Goal: Book appointment/travel/reservation

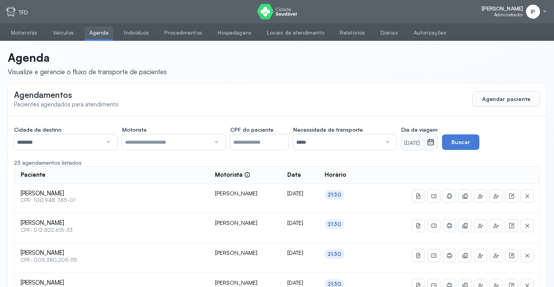
click at [540, 10] on div "IP" at bounding box center [537, 12] width 22 height 14
click at [493, 52] on div "Sair" at bounding box center [502, 55] width 36 height 7
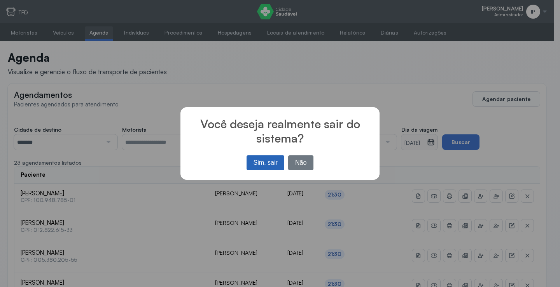
click at [267, 166] on button "Sim, sair" at bounding box center [265, 162] width 38 height 15
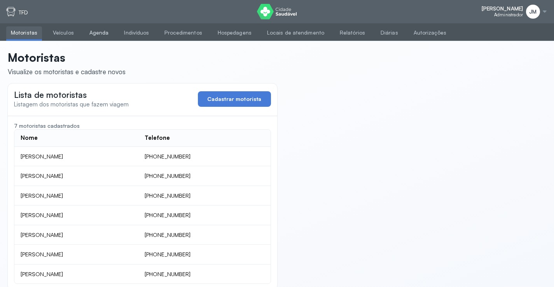
click at [96, 30] on link "Agenda" at bounding box center [99, 32] width 29 height 13
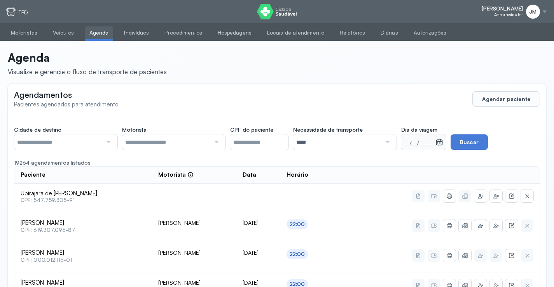
click at [91, 143] on input "text" at bounding box center [58, 142] width 88 height 16
click at [215, 141] on div at bounding box center [215, 142] width 10 height 16
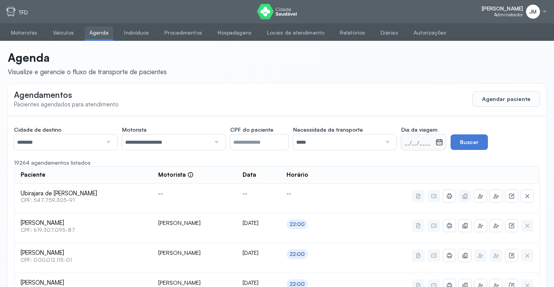
click at [396, 140] on div "*****" at bounding box center [344, 142] width 103 height 16
click at [435, 143] on icon at bounding box center [431, 142] width 8 height 8
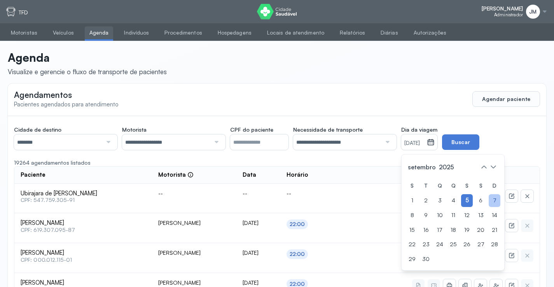
drag, startPoint x: 494, startPoint y: 198, endPoint x: 494, endPoint y: 191, distance: 7.0
click at [494, 197] on div "7" at bounding box center [495, 200] width 12 height 13
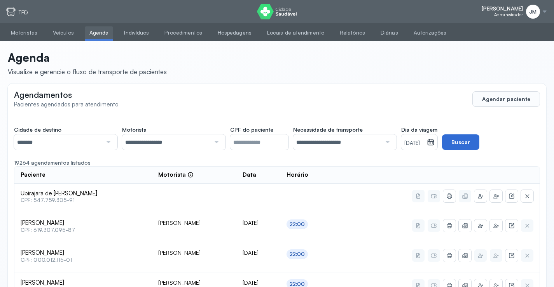
click at [479, 140] on button "Buscar" at bounding box center [460, 142] width 37 height 16
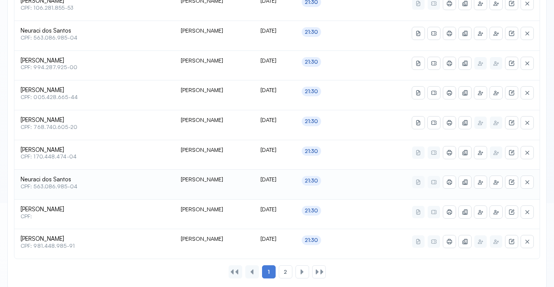
scroll to position [383, 0]
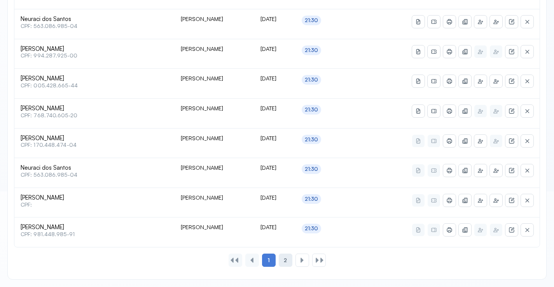
drag, startPoint x: 286, startPoint y: 262, endPoint x: 278, endPoint y: 251, distance: 12.8
click at [286, 261] on span "2" at bounding box center [285, 260] width 3 height 7
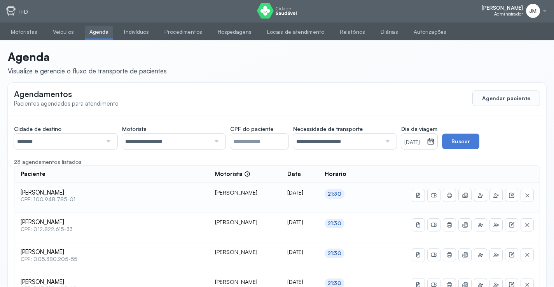
scroll to position [0, 0]
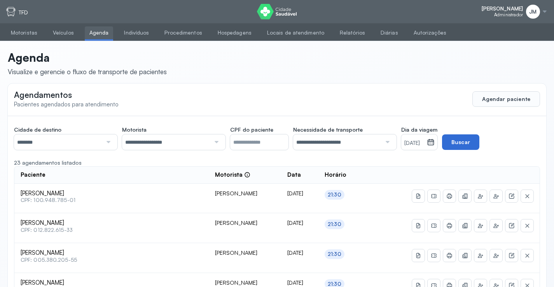
drag, startPoint x: 472, startPoint y: 142, endPoint x: 479, endPoint y: 145, distance: 7.4
click at [476, 144] on button "Buscar" at bounding box center [460, 142] width 37 height 16
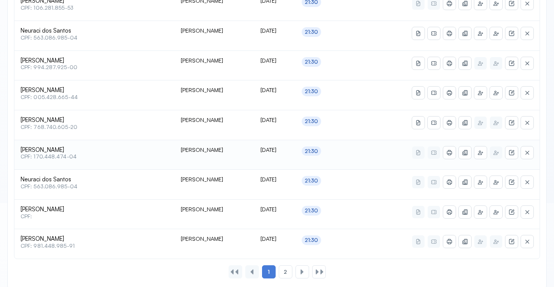
scroll to position [383, 0]
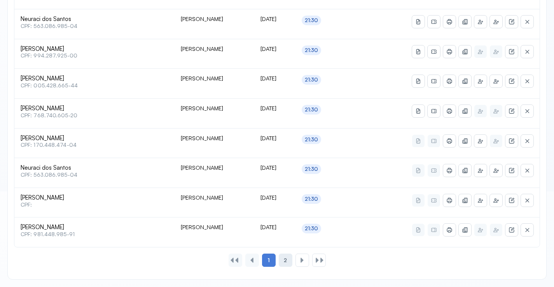
click at [283, 260] on div "2" at bounding box center [286, 260] width 14 height 13
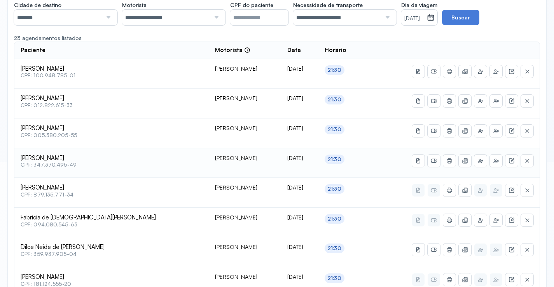
scroll to position [175, 0]
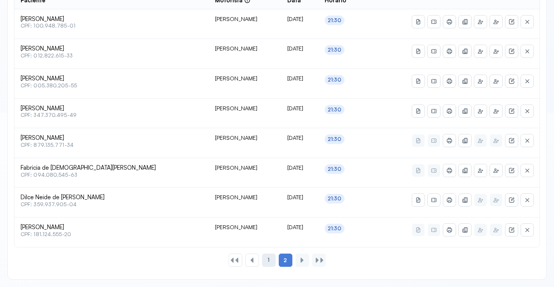
click at [270, 261] on div "1" at bounding box center [269, 260] width 14 height 13
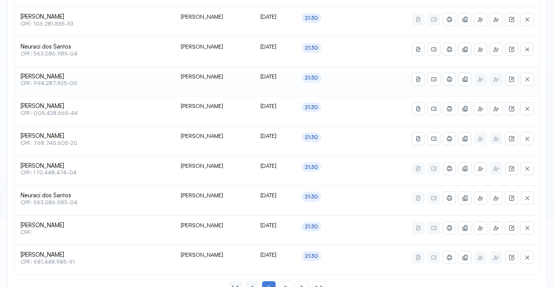
scroll to position [369, 0]
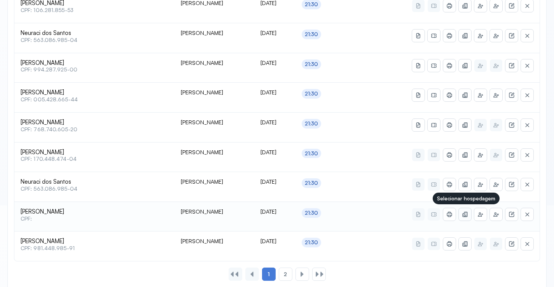
click at [465, 216] on icon at bounding box center [466, 215] width 2 height 1
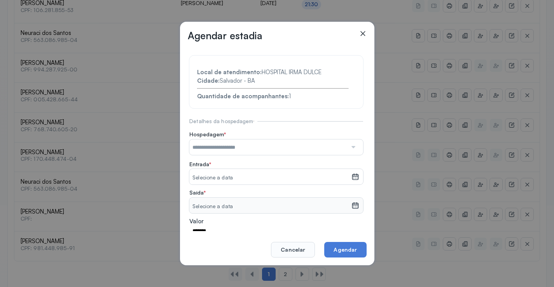
click at [347, 149] on div at bounding box center [352, 148] width 11 height 16
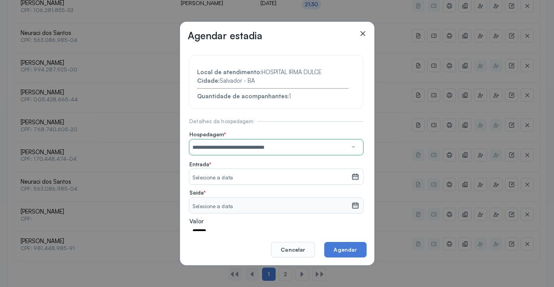
click at [234, 180] on section "**********" at bounding box center [276, 167] width 174 height 223
click at [344, 176] on div "Selecione a data" at bounding box center [270, 177] width 162 height 16
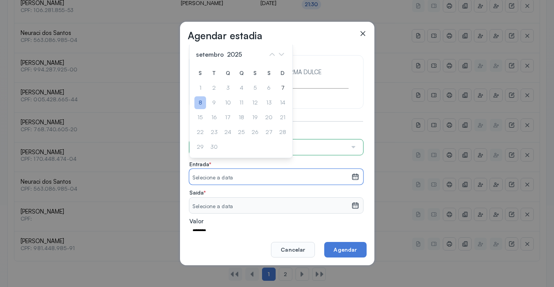
click at [202, 102] on div "8" at bounding box center [200, 102] width 12 height 13
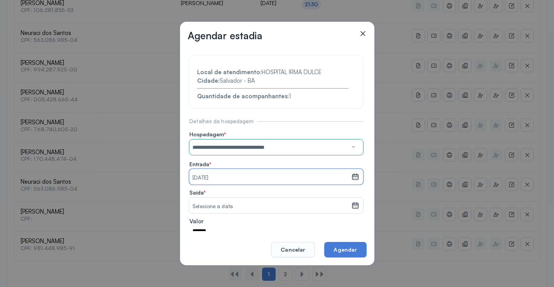
click at [343, 201] on div "Selecione a data" at bounding box center [270, 206] width 162 height 16
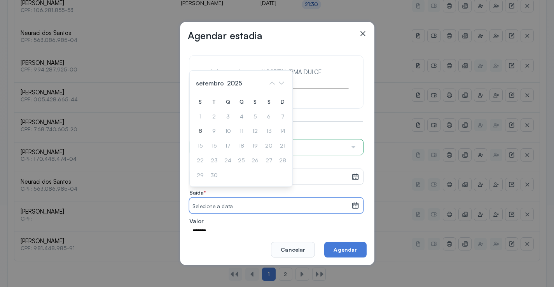
click at [351, 206] on div at bounding box center [354, 206] width 7 height 16
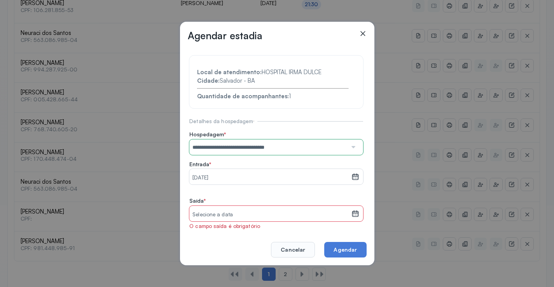
click at [351, 208] on div at bounding box center [354, 214] width 7 height 16
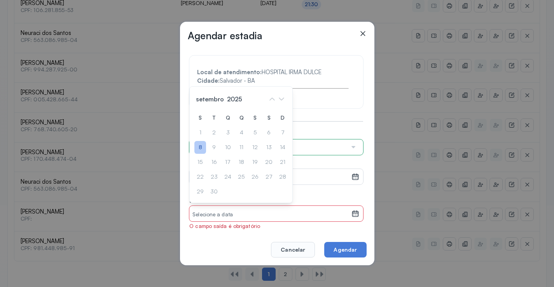
click at [202, 146] on div "8" at bounding box center [200, 147] width 12 height 13
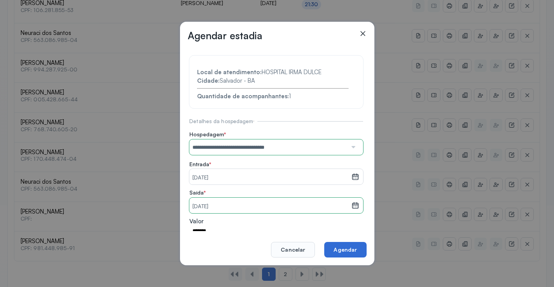
click at [345, 249] on button "Agendar" at bounding box center [345, 250] width 42 height 16
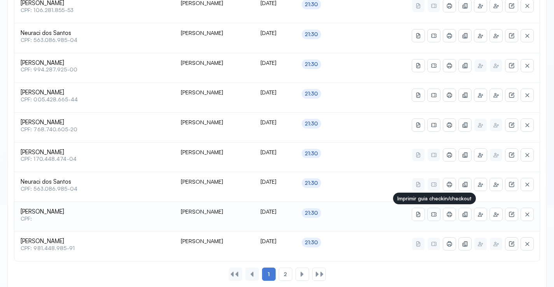
click at [432, 215] on icon at bounding box center [434, 214] width 6 height 6
click at [448, 212] on icon at bounding box center [449, 214] width 6 height 6
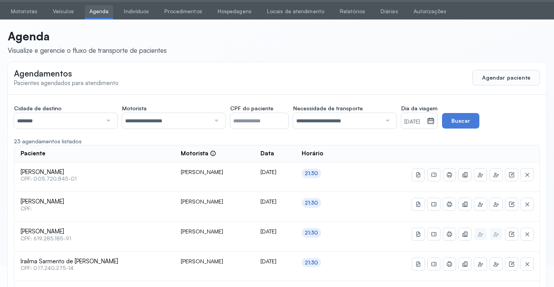
scroll to position [0, 0]
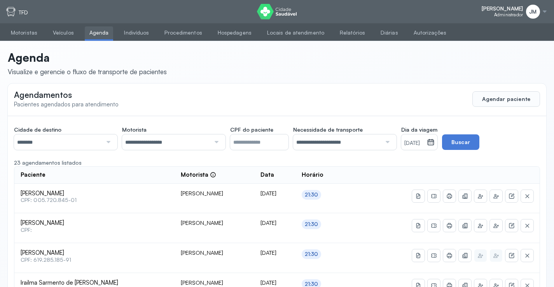
click at [102, 139] on div at bounding box center [107, 142] width 10 height 16
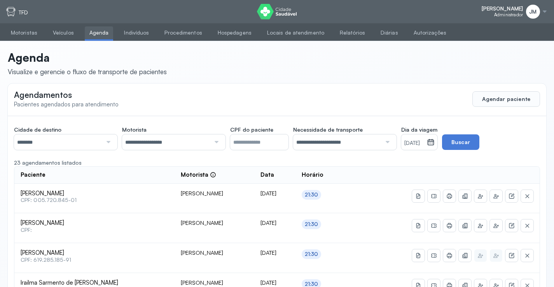
click at [434, 141] on icon at bounding box center [431, 140] width 6 height 3
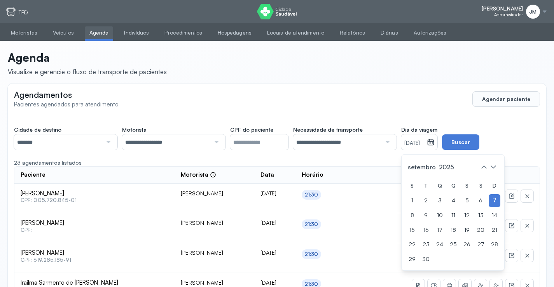
drag, startPoint x: 441, startPoint y: 217, endPoint x: 444, endPoint y: 208, distance: 8.5
click at [441, 215] on div "10" at bounding box center [440, 215] width 12 height 13
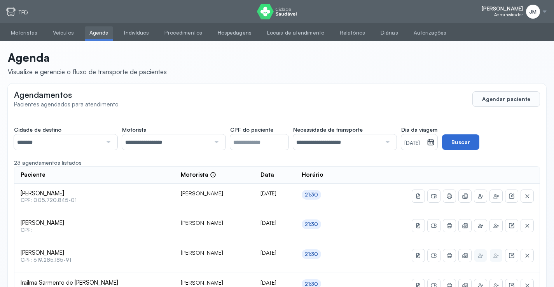
click at [471, 142] on button "Buscar" at bounding box center [460, 142] width 37 height 16
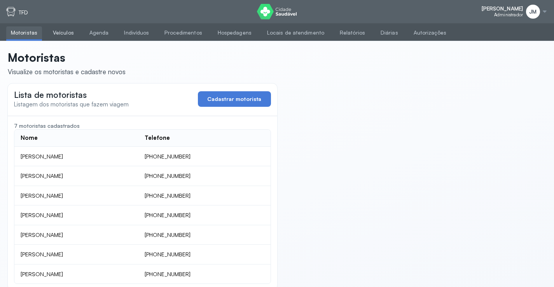
click at [59, 32] on link "Veículos" at bounding box center [63, 32] width 30 height 13
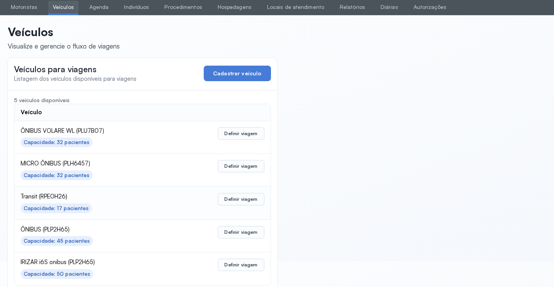
scroll to position [38, 0]
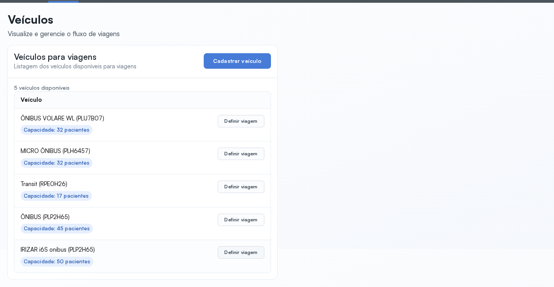
click at [232, 250] on button "Definir viagem" at bounding box center [241, 252] width 46 height 12
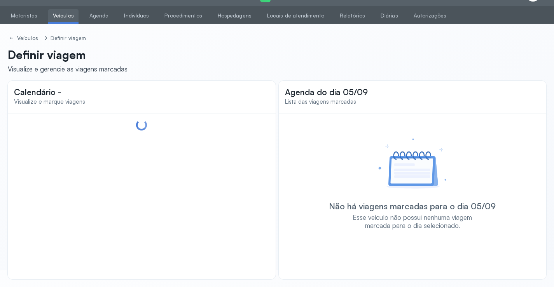
scroll to position [17, 0]
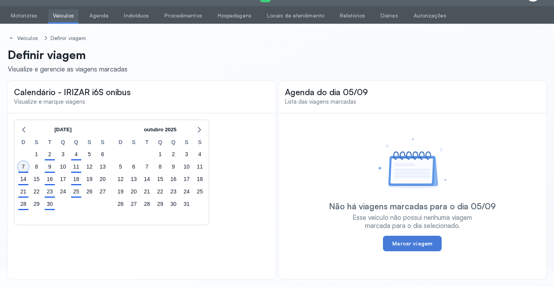
click at [23, 168] on div "7" at bounding box center [23, 166] width 11 height 11
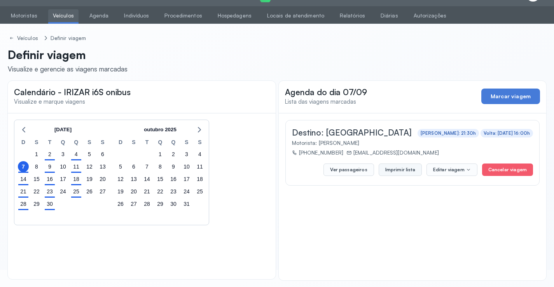
click at [402, 168] on button "Imprimir lista" at bounding box center [400, 170] width 43 height 12
click at [92, 16] on link "Agenda" at bounding box center [99, 15] width 29 height 13
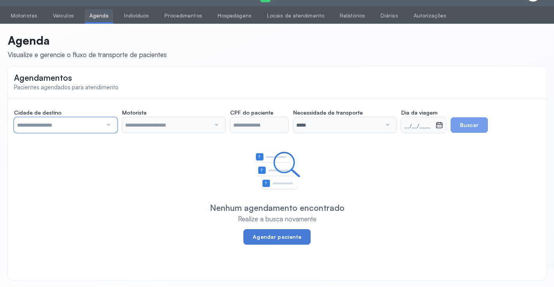
click at [97, 124] on input "text" at bounding box center [58, 125] width 88 height 16
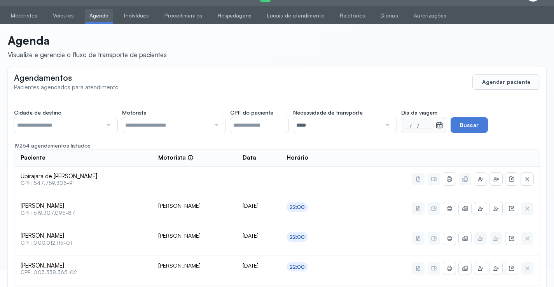
click at [108, 125] on div at bounding box center [107, 125] width 10 height 16
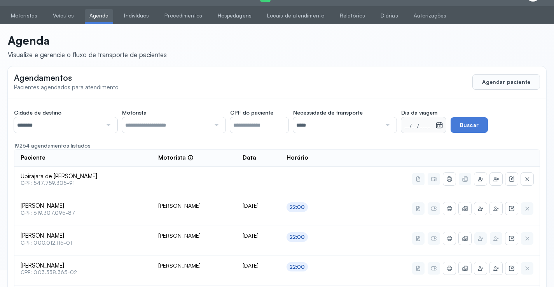
click at [200, 126] on input "text" at bounding box center [166, 125] width 88 height 16
click at [381, 123] on input "*****" at bounding box center [337, 125] width 88 height 16
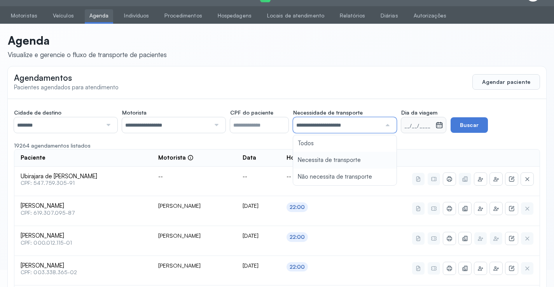
drag, startPoint x: 314, startPoint y: 162, endPoint x: 372, endPoint y: 150, distance: 59.1
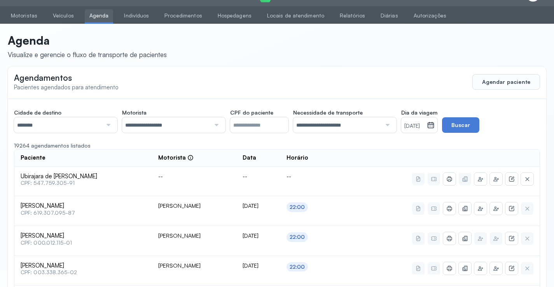
click at [434, 128] on icon at bounding box center [431, 126] width 7 height 6
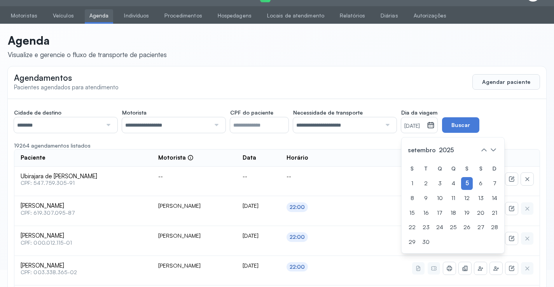
drag, startPoint x: 500, startPoint y: 187, endPoint x: 501, endPoint y: 170, distance: 17.5
click at [500, 187] on div "7" at bounding box center [495, 183] width 12 height 13
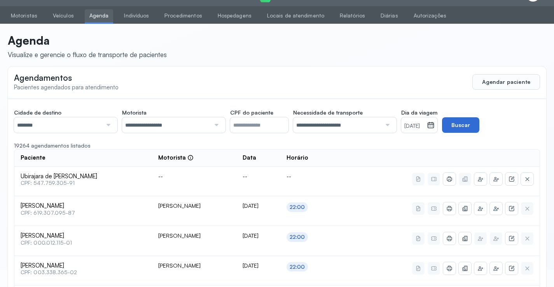
click at [474, 125] on button "Buscar" at bounding box center [460, 125] width 37 height 16
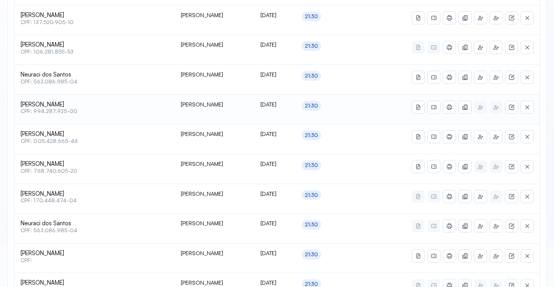
scroll to position [328, 0]
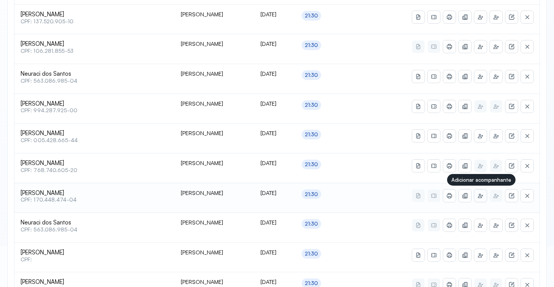
click at [480, 194] on icon at bounding box center [480, 196] width 5 height 4
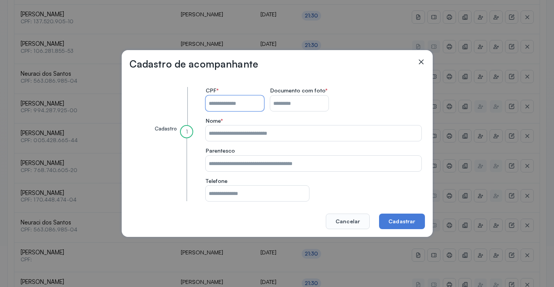
click at [226, 107] on input "CPF do paciente" at bounding box center [235, 104] width 58 height 16
click at [218, 101] on input "CPF do paciente" at bounding box center [235, 104] width 58 height 16
type input "**********"
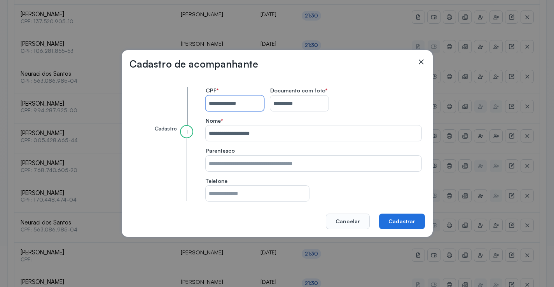
type input "**********"
click at [405, 213] on footer "Cancelar Cadastrar" at bounding box center [276, 216] width 295 height 26
click at [399, 223] on button "Cadastrar" at bounding box center [401, 222] width 45 height 16
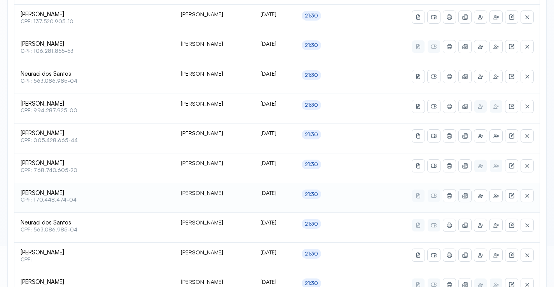
click at [467, 197] on icon at bounding box center [465, 196] width 6 height 6
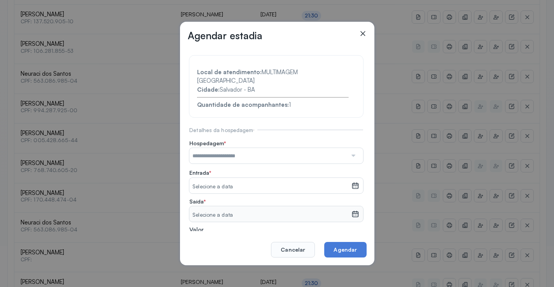
click at [348, 150] on div at bounding box center [352, 156] width 11 height 16
click at [253, 182] on section "**********" at bounding box center [276, 172] width 174 height 232
click at [353, 186] on icon at bounding box center [355, 187] width 4 height 2
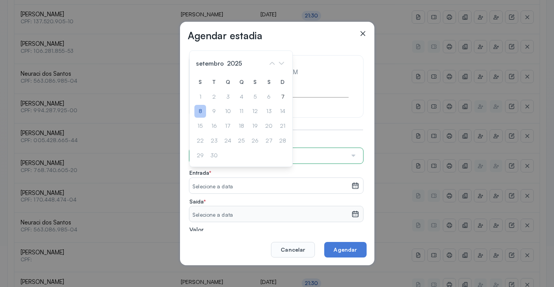
click at [201, 105] on div "8" at bounding box center [200, 111] width 12 height 13
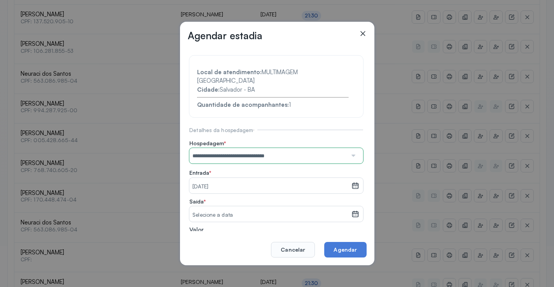
click at [352, 211] on icon at bounding box center [355, 212] width 6 height 3
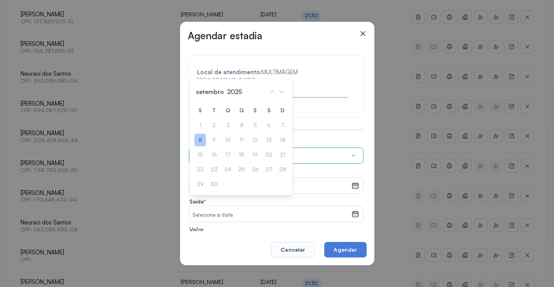
click at [199, 134] on div "8" at bounding box center [200, 140] width 12 height 13
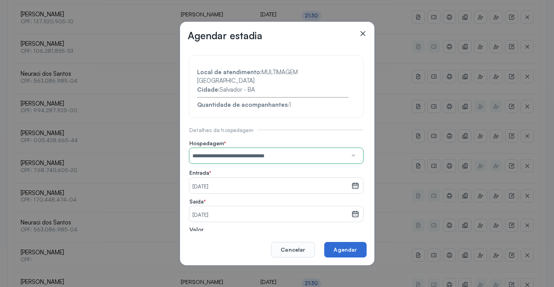
click at [352, 252] on button "Agendar" at bounding box center [345, 250] width 42 height 16
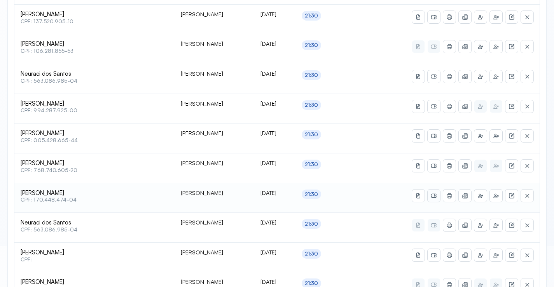
click at [429, 197] on button at bounding box center [434, 196] width 12 height 12
click at [447, 195] on icon at bounding box center [449, 196] width 6 height 6
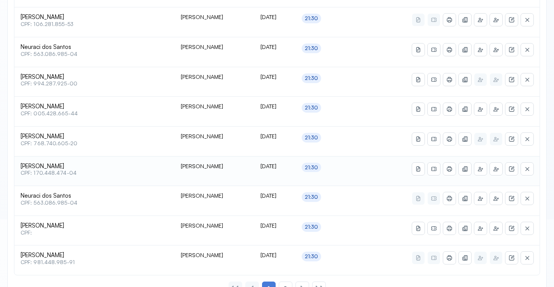
scroll to position [383, 0]
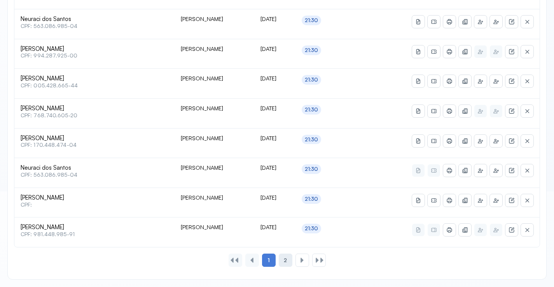
click at [283, 257] on div "2" at bounding box center [286, 260] width 14 height 13
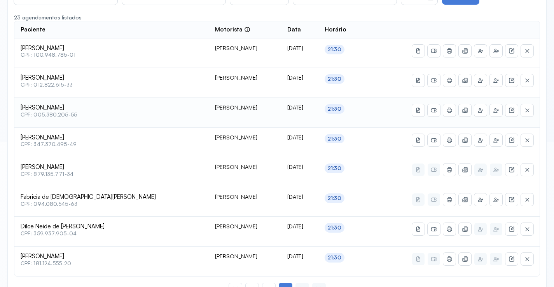
scroll to position [175, 0]
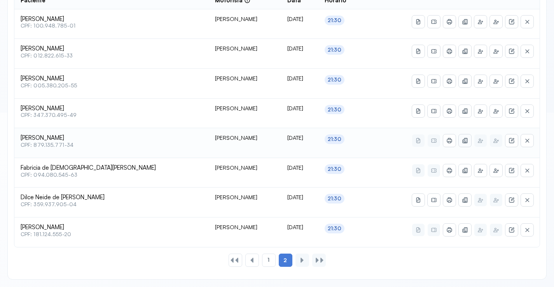
click at [465, 140] on icon at bounding box center [464, 140] width 3 height 3
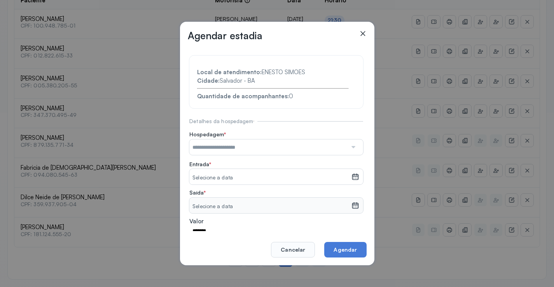
click at [347, 145] on div at bounding box center [352, 148] width 11 height 16
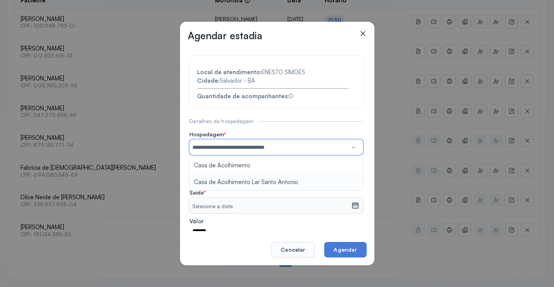
click at [238, 183] on section "**********" at bounding box center [276, 167] width 174 height 223
click at [351, 175] on icon at bounding box center [355, 177] width 8 height 8
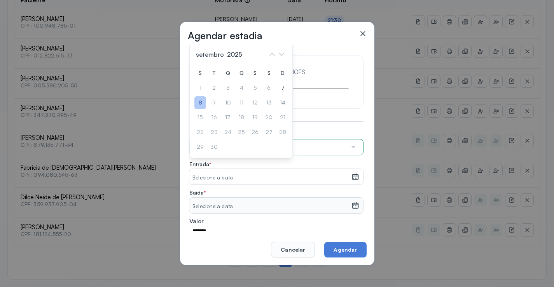
drag, startPoint x: 201, startPoint y: 103, endPoint x: 295, endPoint y: 158, distance: 108.7
click at [202, 103] on div "8" at bounding box center [200, 102] width 12 height 13
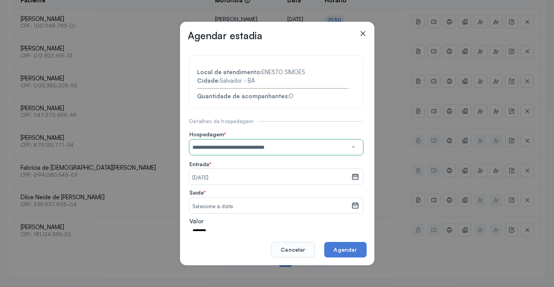
click at [353, 208] on icon at bounding box center [355, 206] width 8 height 8
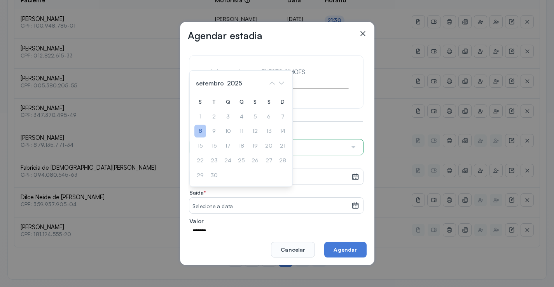
click at [200, 132] on div "8" at bounding box center [200, 131] width 12 height 13
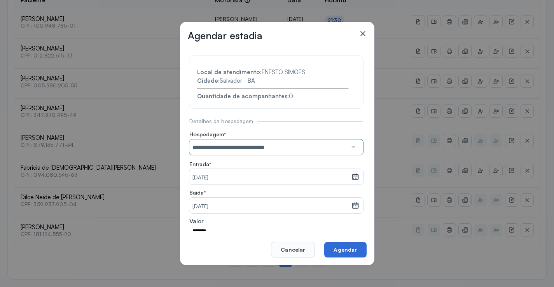
click at [353, 250] on button "Agendar" at bounding box center [345, 250] width 42 height 16
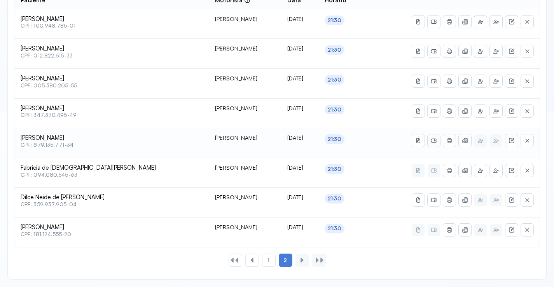
click at [435, 141] on icon at bounding box center [434, 141] width 0 height 4
click at [450, 141] on icon at bounding box center [449, 141] width 6 height 6
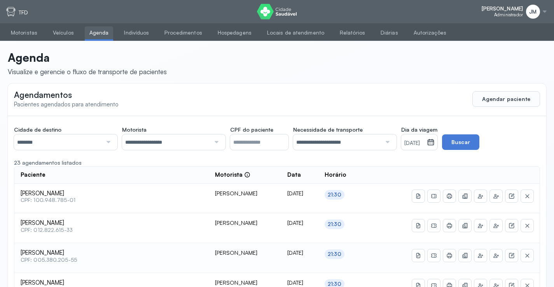
scroll to position [16, 0]
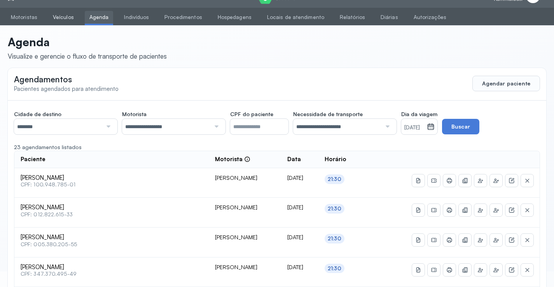
click at [57, 16] on link "Veículos" at bounding box center [63, 17] width 30 height 13
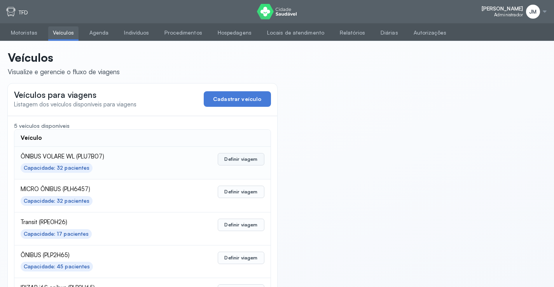
click at [245, 158] on button "Definir viagem" at bounding box center [241, 159] width 46 height 12
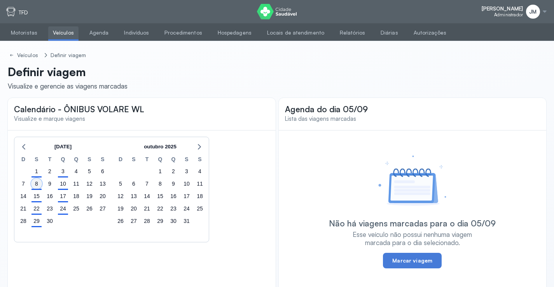
click at [40, 183] on div "8" at bounding box center [36, 183] width 11 height 11
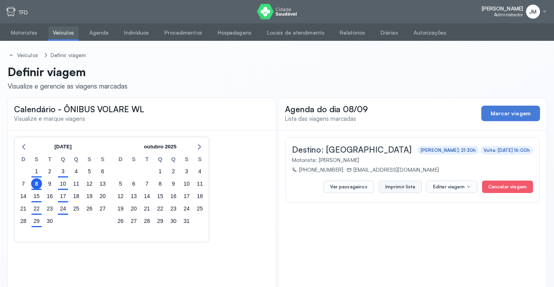
click at [401, 185] on button "Imprimir lista" at bounding box center [400, 187] width 43 height 12
click at [94, 34] on link "Agenda" at bounding box center [99, 32] width 29 height 13
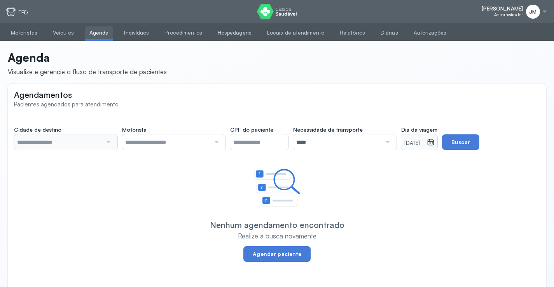
type input "********"
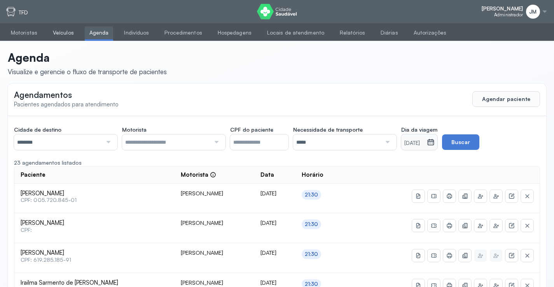
click at [67, 26] on link "Veículos" at bounding box center [63, 32] width 30 height 13
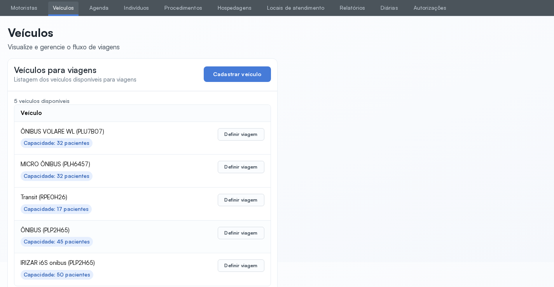
scroll to position [38, 0]
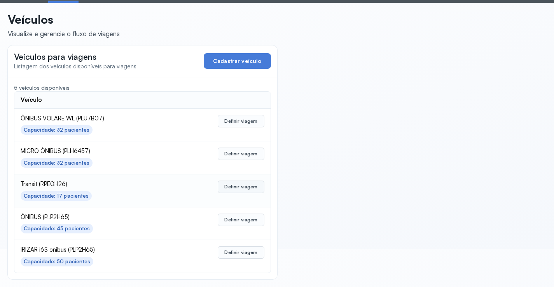
click at [237, 184] on button "Definir viagem" at bounding box center [241, 187] width 46 height 12
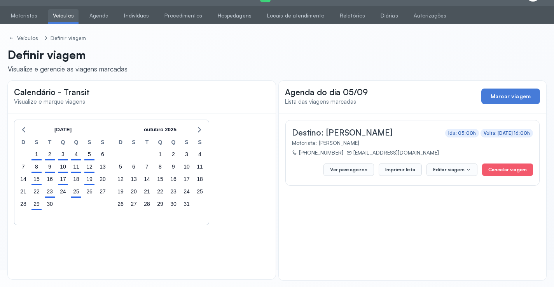
scroll to position [18, 0]
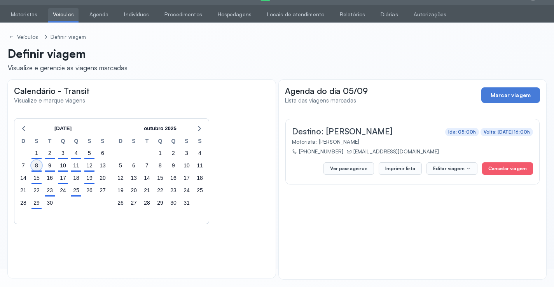
click at [34, 165] on div "8" at bounding box center [36, 165] width 11 height 11
click at [401, 170] on button "Imprimir lista" at bounding box center [400, 168] width 43 height 12
click at [101, 16] on link "Agenda" at bounding box center [99, 14] width 29 height 13
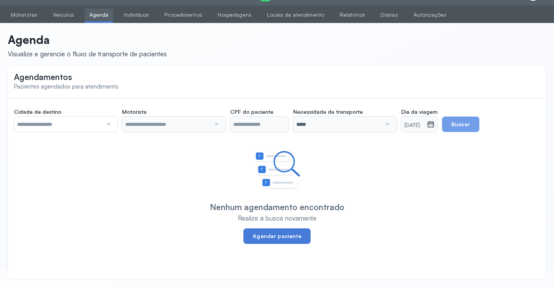
scroll to position [18, 0]
click at [278, 238] on button "Agendar paciente" at bounding box center [276, 237] width 67 height 16
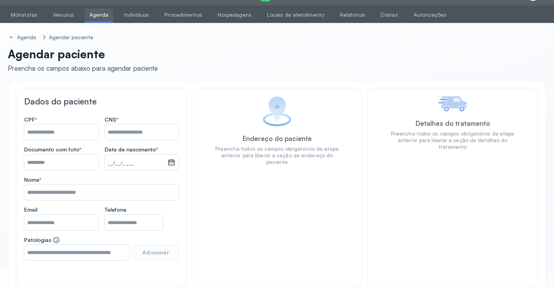
click at [49, 124] on label "CPF *" at bounding box center [61, 120] width 74 height 9
click at [50, 133] on input "Nome *" at bounding box center [61, 132] width 74 height 16
click at [114, 132] on input "Nome *" at bounding box center [142, 132] width 74 height 16
drag, startPoint x: 77, startPoint y: 144, endPoint x: 75, endPoint y: 138, distance: 6.5
click at [75, 143] on div "**********" at bounding box center [101, 193] width 155 height 154
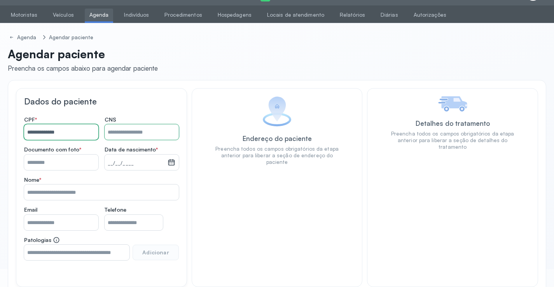
click at [72, 134] on input "**********" at bounding box center [61, 132] width 74 height 16
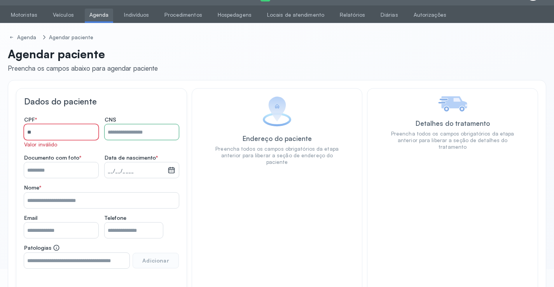
type input "*"
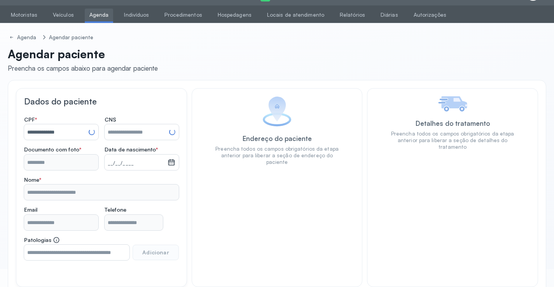
type input "**********"
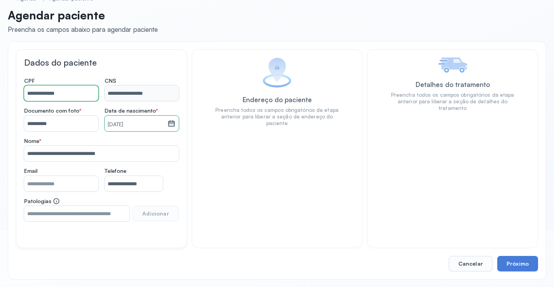
scroll to position [57, 0]
type input "**********"
click at [516, 264] on button "Próximo" at bounding box center [517, 264] width 41 height 16
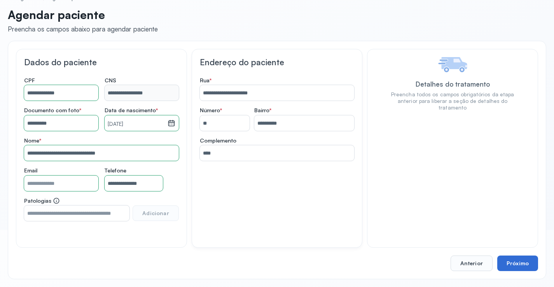
click at [516, 264] on button "Próximo" at bounding box center [517, 264] width 41 height 16
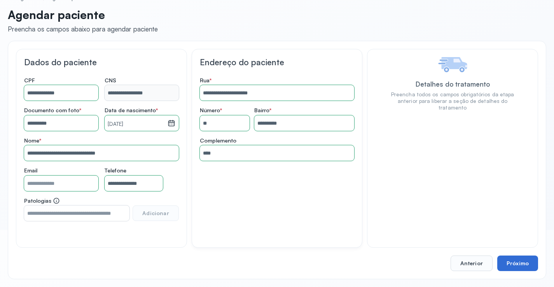
click at [516, 264] on button "Próximo" at bounding box center [517, 264] width 41 height 16
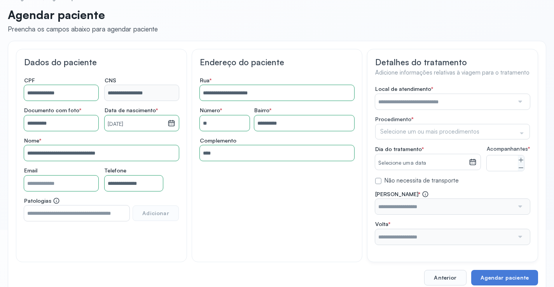
click at [390, 105] on input "text" at bounding box center [444, 102] width 139 height 16
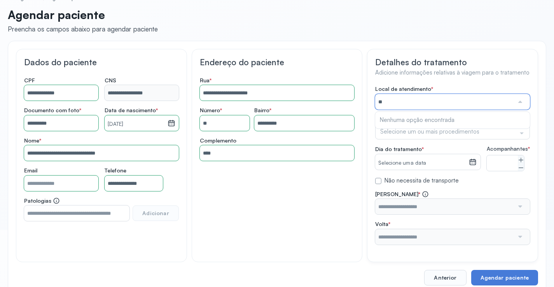
type input "*"
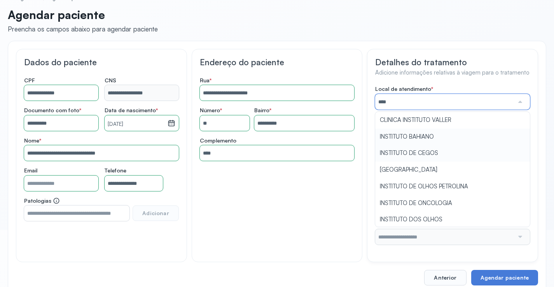
type input "*****"
click at [431, 185] on div "**********" at bounding box center [452, 165] width 155 height 159
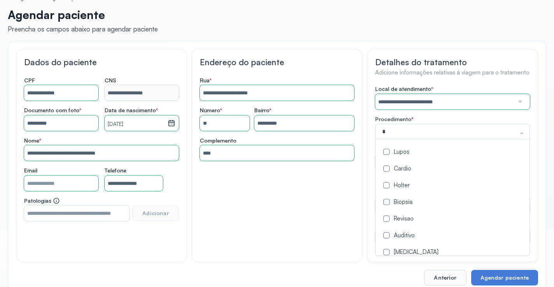
type input "**"
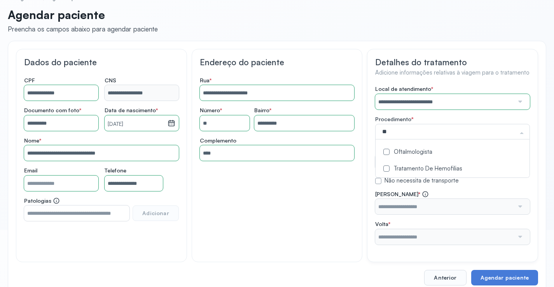
click at [414, 151] on div "Oftalmologista" at bounding box center [452, 152] width 145 height 7
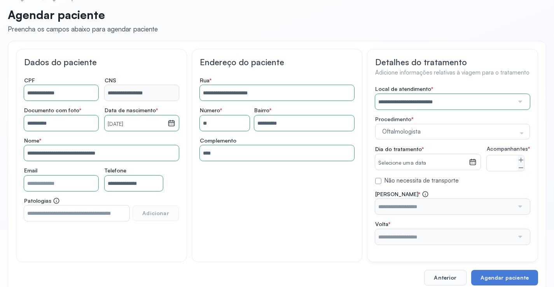
click at [371, 144] on div "**********" at bounding box center [452, 155] width 171 height 213
click at [395, 163] on small "Selecione uma data" at bounding box center [421, 163] width 87 height 8
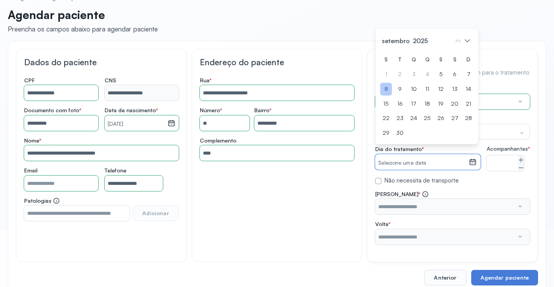
click at [383, 96] on div "8" at bounding box center [386, 89] width 12 height 13
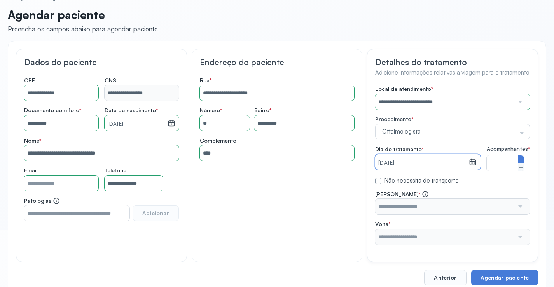
drag, startPoint x: 521, startPoint y: 164, endPoint x: 518, endPoint y: 193, distance: 28.9
click at [521, 163] on icon at bounding box center [521, 160] width 6 height 6
type input "*"
click at [479, 213] on input "text" at bounding box center [444, 207] width 139 height 16
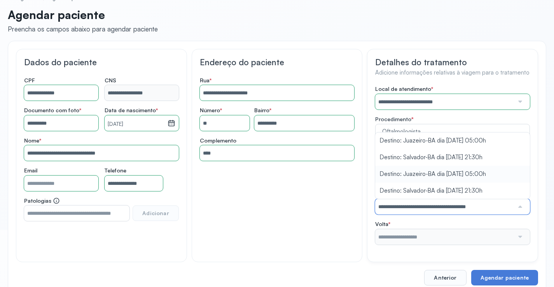
click at [452, 182] on div "**********" at bounding box center [452, 165] width 155 height 159
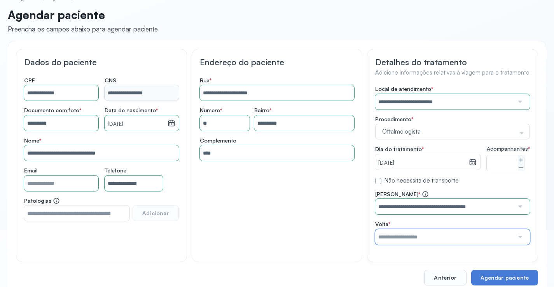
click at [441, 237] on input "text" at bounding box center [444, 237] width 139 height 16
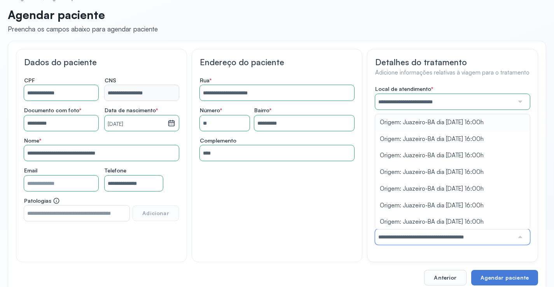
click at [463, 130] on div "**********" at bounding box center [452, 165] width 155 height 159
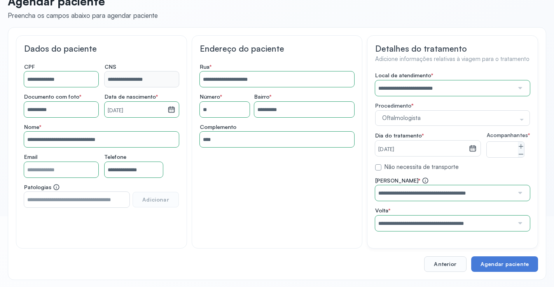
scroll to position [78, 0]
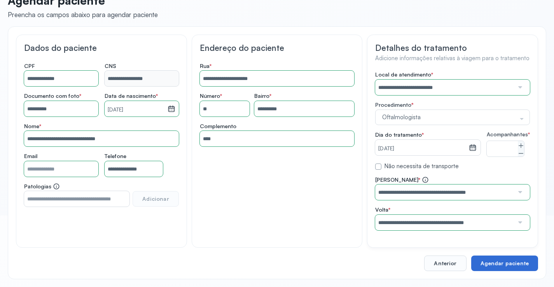
click at [487, 262] on button "Agendar paciente" at bounding box center [504, 264] width 67 height 16
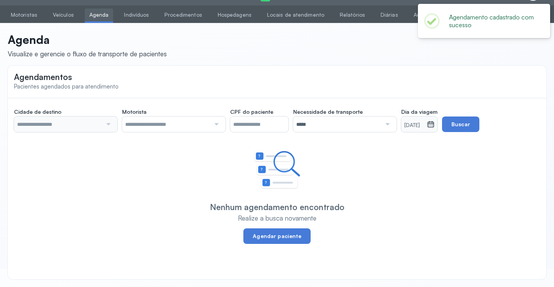
type input "********"
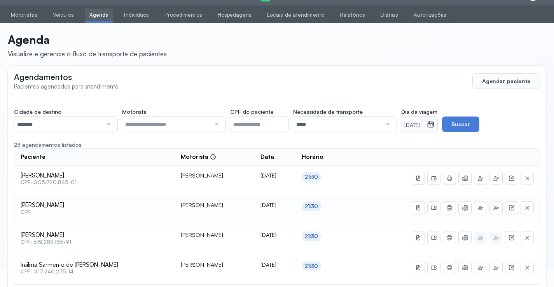
scroll to position [78, 0]
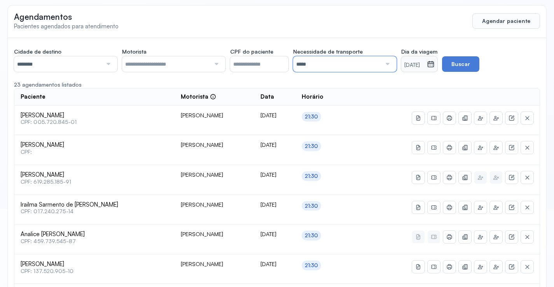
click at [367, 62] on input "*****" at bounding box center [337, 64] width 88 height 16
click at [416, 62] on small "[DATE]" at bounding box center [413, 65] width 19 height 8
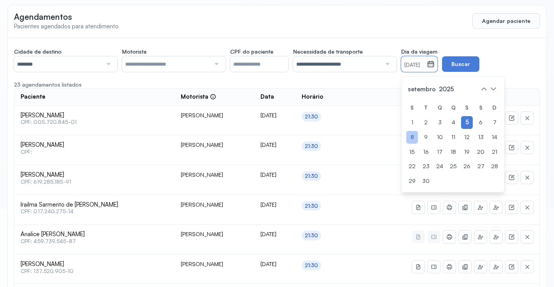
click at [417, 136] on div "8" at bounding box center [412, 137] width 12 height 13
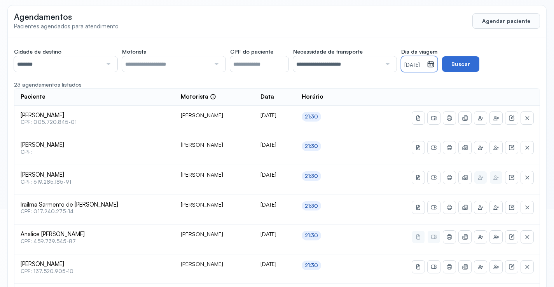
click at [473, 56] on button "Buscar" at bounding box center [460, 64] width 37 height 16
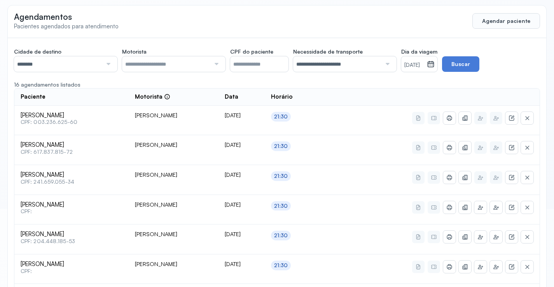
click at [95, 122] on span "CPF: 003.236.625-60" at bounding box center [72, 122] width 102 height 7
click at [104, 57] on div at bounding box center [107, 64] width 10 height 16
drag, startPoint x: 86, startPoint y: 98, endPoint x: 99, endPoint y: 94, distance: 13.4
click at [463, 64] on button "Buscar" at bounding box center [460, 64] width 37 height 16
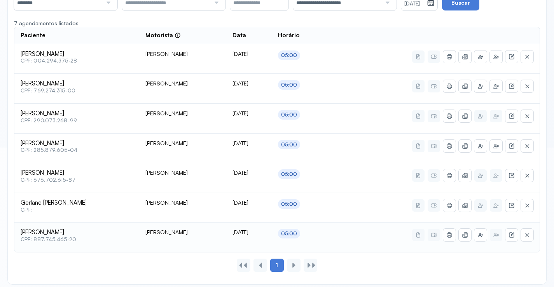
scroll to position [145, 0]
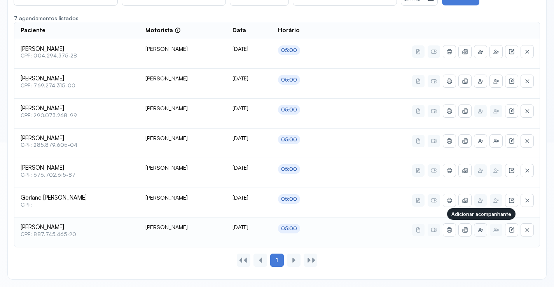
click at [484, 230] on button at bounding box center [480, 230] width 12 height 12
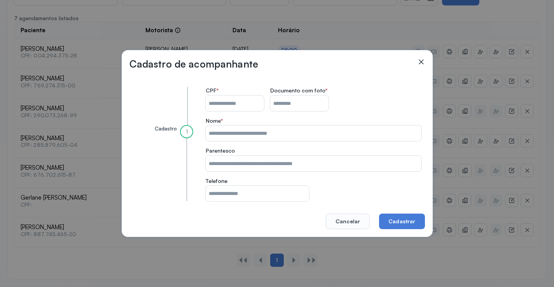
click at [239, 103] on input "CPF do paciente" at bounding box center [235, 104] width 58 height 16
type input "**********"
click at [285, 101] on input "CPF do paciente" at bounding box center [299, 104] width 58 height 16
type input "*********"
click at [269, 131] on input "CPF do paciente" at bounding box center [314, 134] width 216 height 16
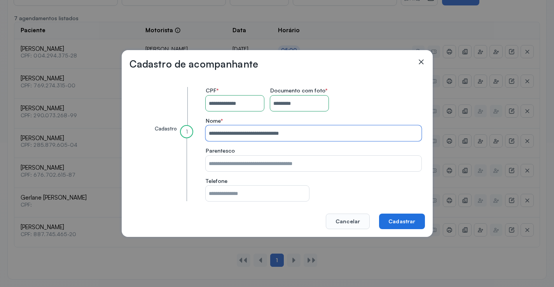
type input "**********"
click at [390, 218] on button "Cadastrar" at bounding box center [401, 222] width 45 height 16
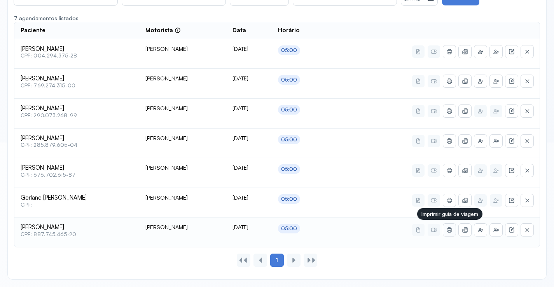
click at [451, 225] on button at bounding box center [449, 230] width 12 height 12
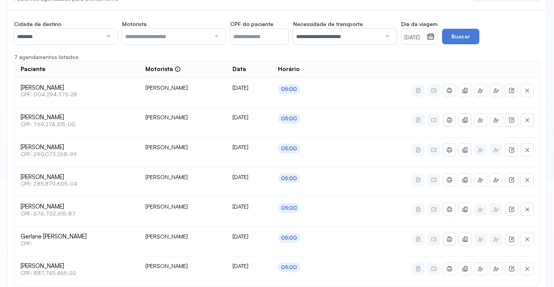
scroll to position [0, 0]
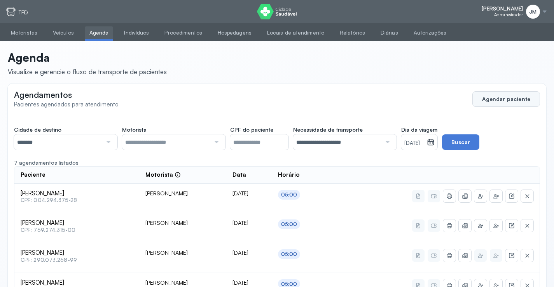
click at [485, 95] on button "Agendar paciente" at bounding box center [506, 99] width 68 height 16
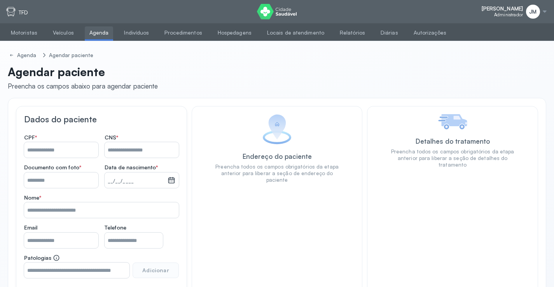
click at [55, 148] on input "Nome *" at bounding box center [61, 150] width 74 height 16
type input "**********"
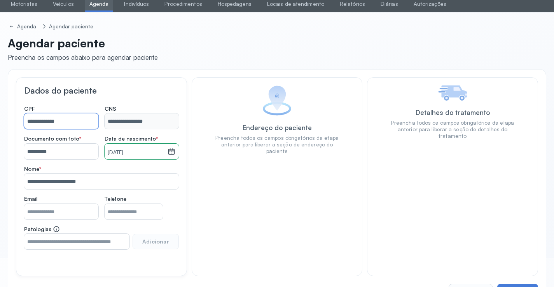
scroll to position [57, 0]
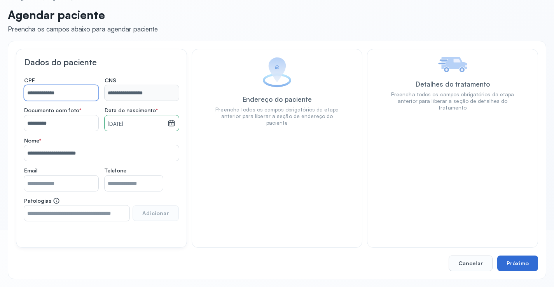
type input "**********"
click at [519, 258] on button "Próximo" at bounding box center [517, 264] width 41 height 16
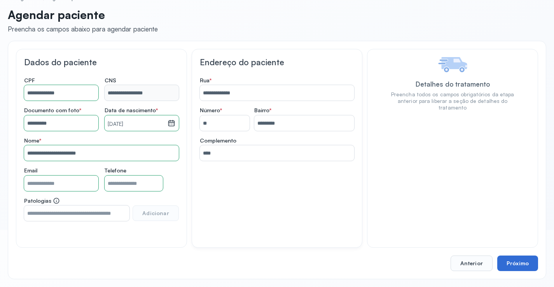
click at [519, 258] on button "Próximo" at bounding box center [517, 264] width 41 height 16
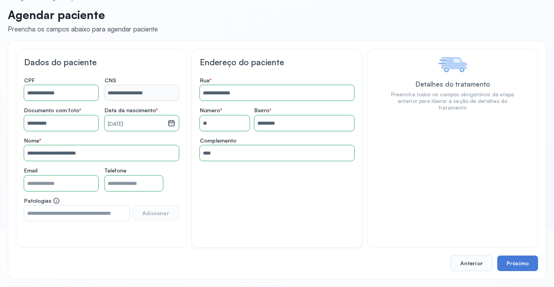
drag, startPoint x: 519, startPoint y: 258, endPoint x: 515, endPoint y: 254, distance: 6.0
click at [517, 258] on button "Próximo" at bounding box center [517, 264] width 41 height 16
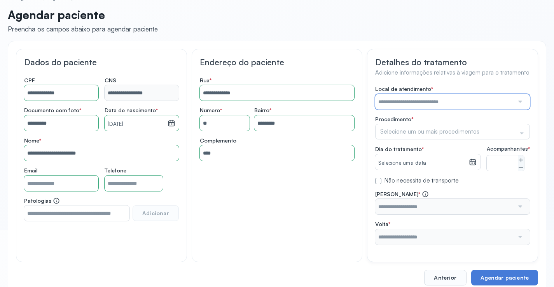
click at [406, 100] on input "text" at bounding box center [444, 102] width 139 height 16
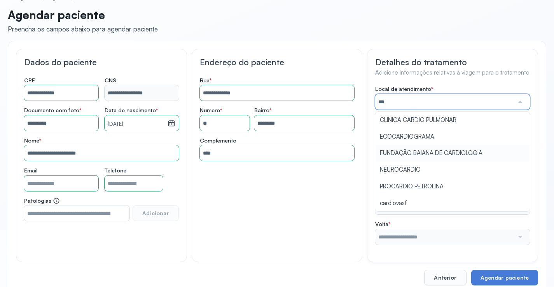
type input "****"
click at [403, 201] on div "**********" at bounding box center [452, 165] width 155 height 159
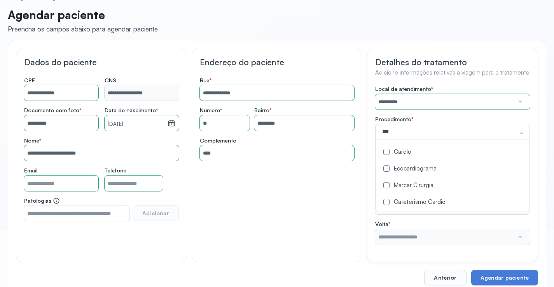
type input "****"
click at [399, 154] on div "Cardio" at bounding box center [452, 152] width 145 height 7
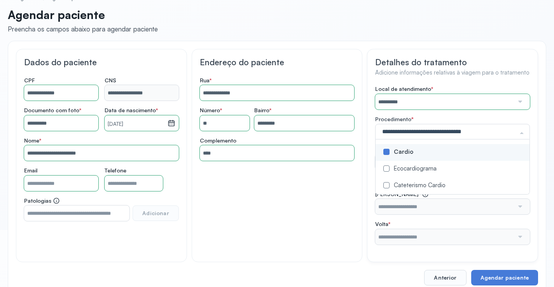
click at [371, 156] on div "**********" at bounding box center [452, 155] width 171 height 213
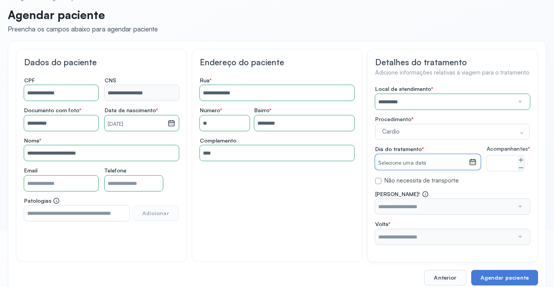
click at [391, 161] on small "Selecione uma data" at bounding box center [421, 163] width 87 height 8
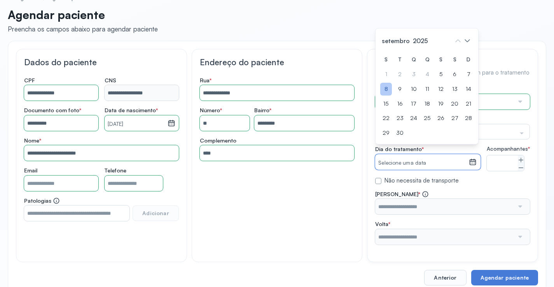
click at [389, 95] on div "8" at bounding box center [386, 89] width 12 height 13
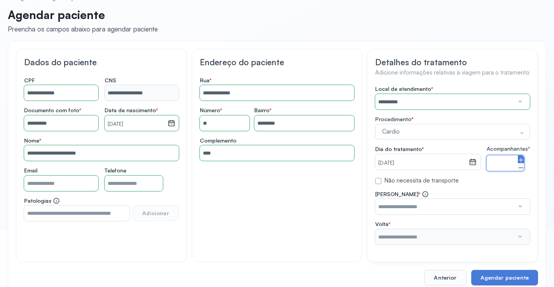
click at [519, 163] on icon at bounding box center [521, 160] width 6 height 6
type input "*"
click at [509, 215] on input "text" at bounding box center [444, 207] width 139 height 16
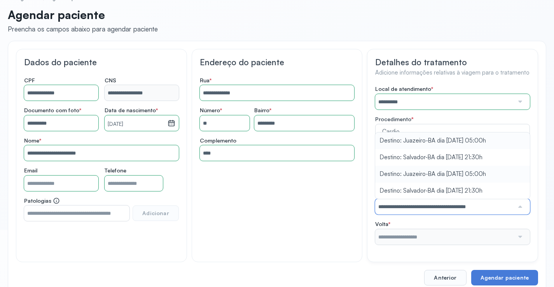
click at [449, 180] on div "**********" at bounding box center [452, 165] width 155 height 159
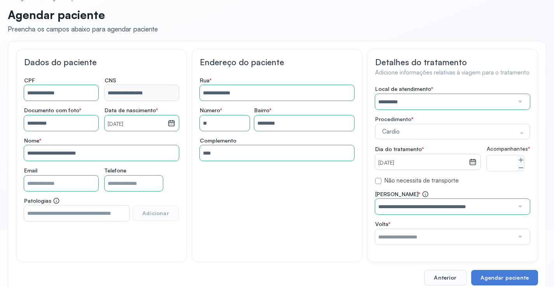
drag, startPoint x: 454, startPoint y: 248, endPoint x: 453, endPoint y: 231, distance: 17.1
click at [452, 245] on input "text" at bounding box center [444, 237] width 139 height 16
click at [451, 124] on div "**********" at bounding box center [452, 165] width 155 height 159
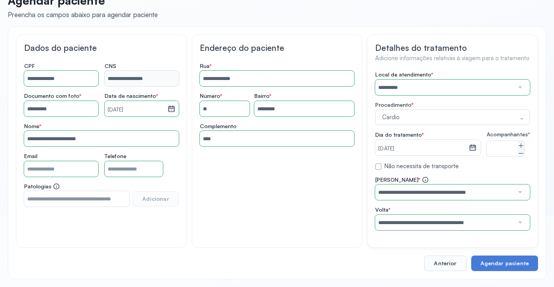
scroll to position [78, 0]
click at [490, 262] on button "Agendar paciente" at bounding box center [504, 264] width 67 height 16
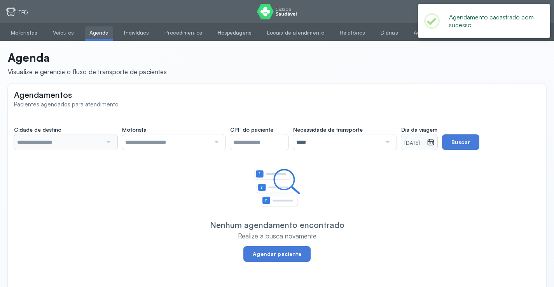
type input "********"
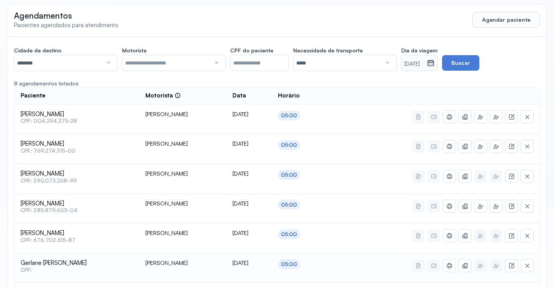
scroll to position [175, 0]
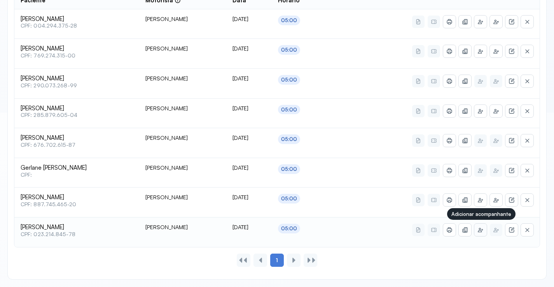
click at [480, 229] on icon at bounding box center [480, 230] width 6 height 6
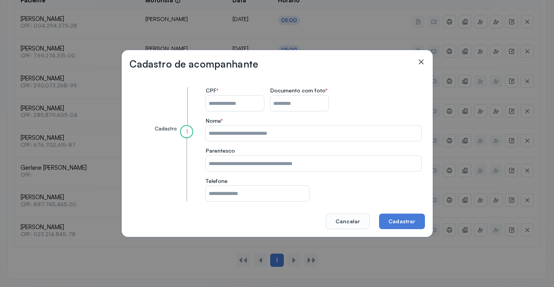
click at [222, 100] on input "CPF do paciente" at bounding box center [235, 104] width 58 height 16
type input "**********"
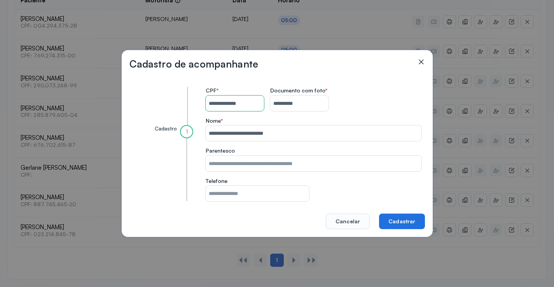
click at [409, 225] on button "Cadastrar" at bounding box center [401, 222] width 45 height 16
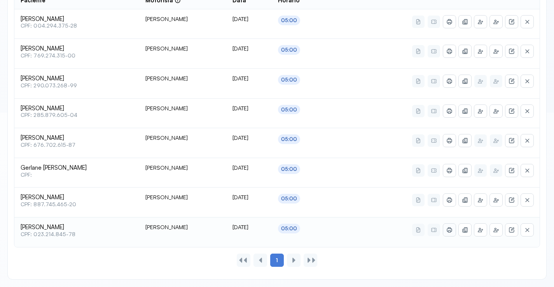
click at [446, 229] on icon at bounding box center [449, 230] width 6 height 6
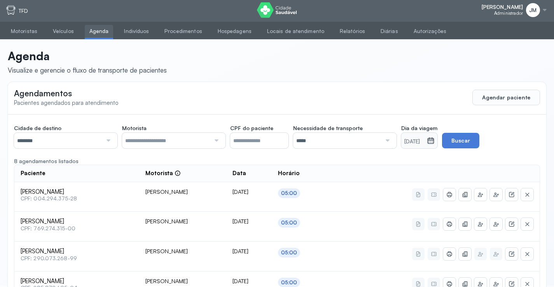
scroll to position [0, 0]
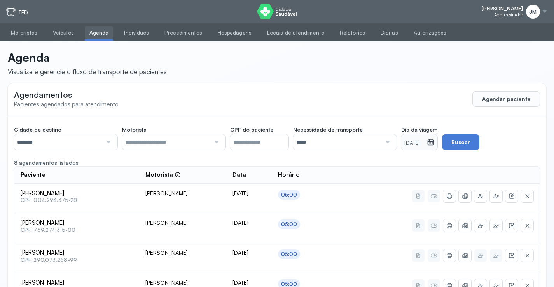
click at [74, 137] on input "********" at bounding box center [58, 142] width 88 height 16
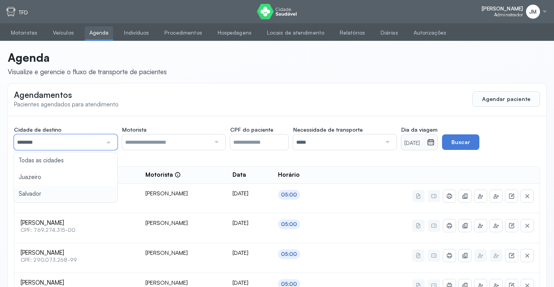
click at [48, 191] on div "Cidade de destino ******** Todas as cidades [GEOGRAPHIC_DATA] Salvador Motorist…" at bounding box center [277, 284] width 538 height 337
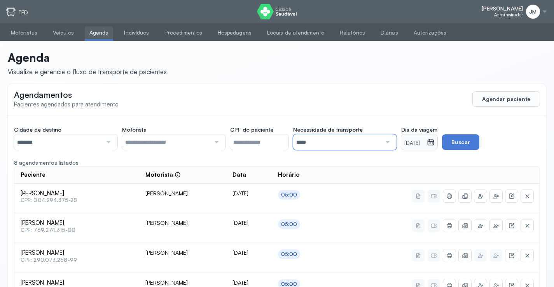
drag, startPoint x: 367, startPoint y: 139, endPoint x: 353, endPoint y: 162, distance: 27.6
click at [368, 140] on input "*****" at bounding box center [337, 142] width 88 height 16
drag, startPoint x: 333, startPoint y: 180, endPoint x: 360, endPoint y: 169, distance: 29.6
click at [335, 179] on div "**********" at bounding box center [277, 284] width 538 height 337
click at [413, 139] on div "[DATE]" at bounding box center [414, 142] width 26 height 16
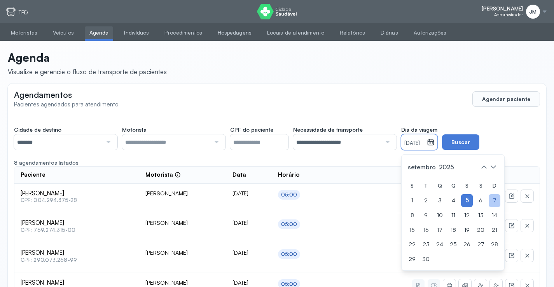
click at [494, 203] on div "7" at bounding box center [495, 200] width 12 height 13
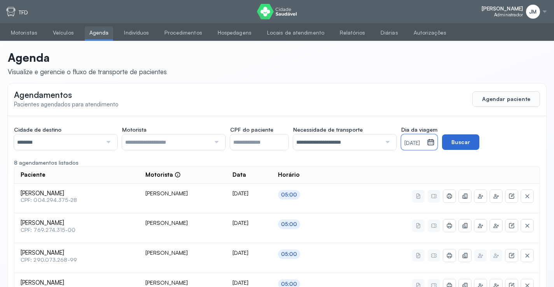
click at [475, 141] on button "Buscar" at bounding box center [460, 142] width 37 height 16
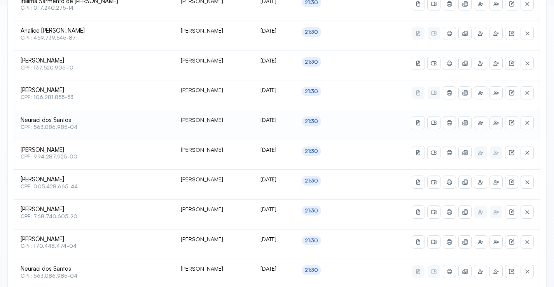
scroll to position [290, 0]
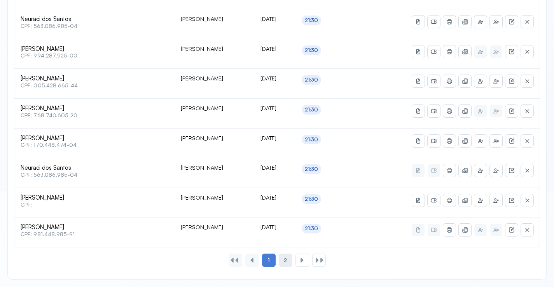
click at [281, 258] on div "2" at bounding box center [286, 260] width 14 height 13
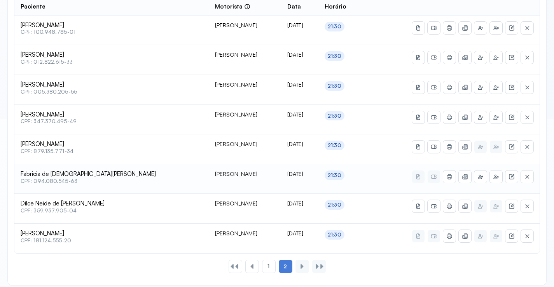
scroll to position [175, 0]
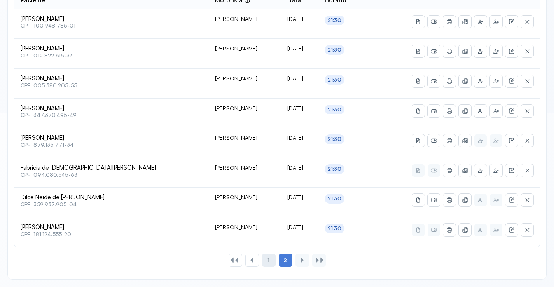
click at [267, 259] on div "1" at bounding box center [269, 260] width 14 height 13
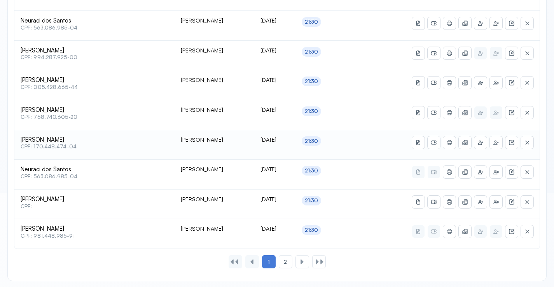
scroll to position [383, 0]
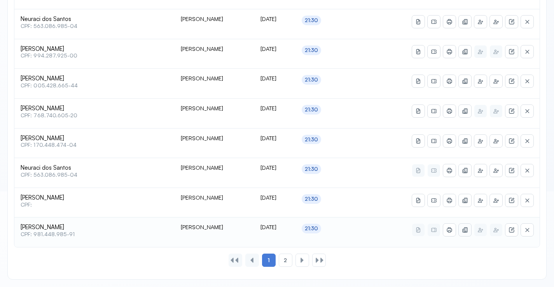
click at [463, 229] on icon at bounding box center [463, 230] width 3 height 3
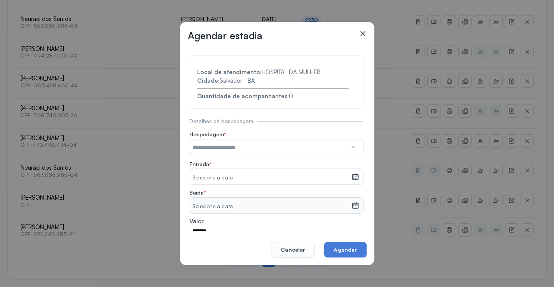
click at [266, 148] on input "text" at bounding box center [268, 148] width 158 height 16
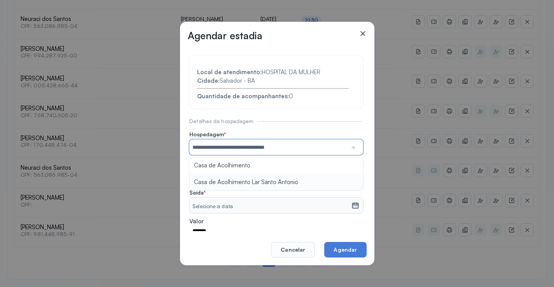
click at [250, 178] on section "**********" at bounding box center [276, 167] width 174 height 223
click at [250, 178] on small "Selecione a data" at bounding box center [269, 178] width 155 height 8
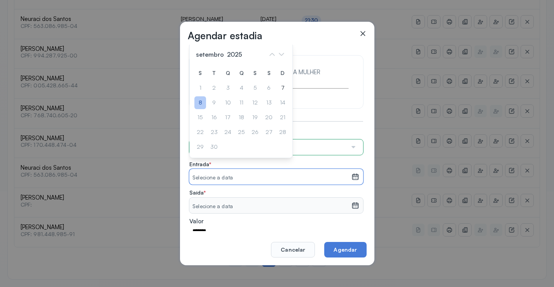
click at [203, 100] on div "8" at bounding box center [200, 102] width 12 height 13
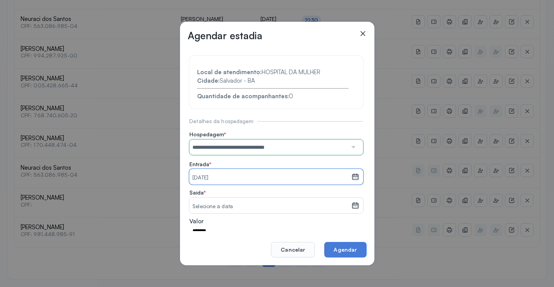
click at [211, 208] on small "Selecione a data" at bounding box center [269, 207] width 155 height 8
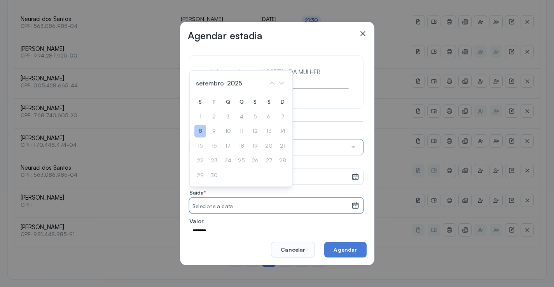
click at [200, 135] on div "8" at bounding box center [200, 131] width 12 height 13
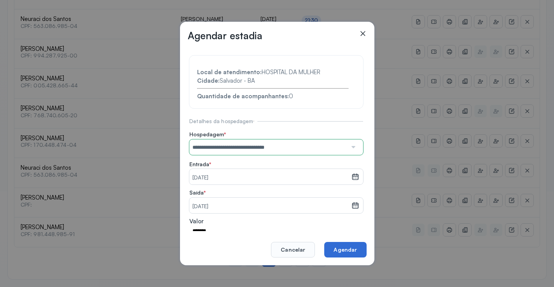
click at [346, 254] on button "Agendar" at bounding box center [345, 250] width 42 height 16
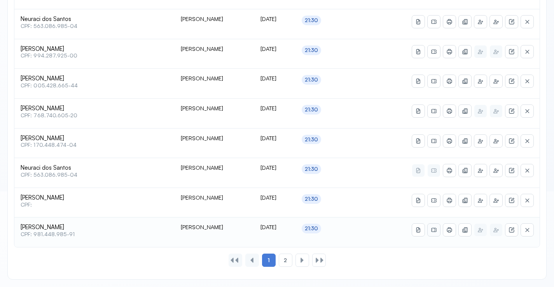
click at [433, 230] on icon at bounding box center [434, 230] width 6 height 6
click at [450, 230] on icon at bounding box center [449, 230] width 6 height 6
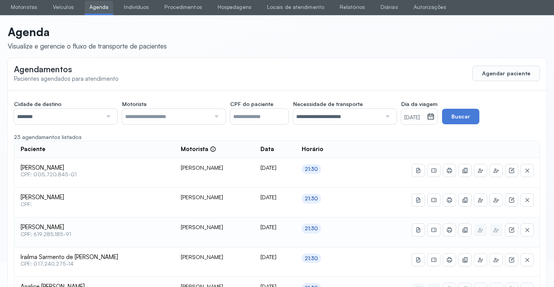
scroll to position [0, 0]
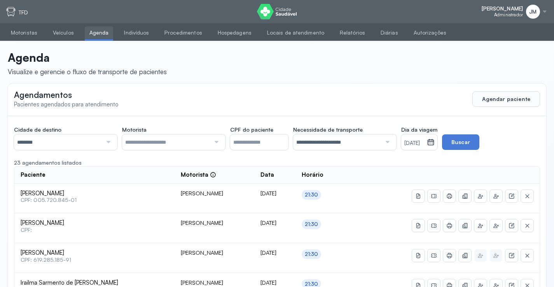
click at [364, 100] on div "Agendamentos Pacientes agendados para atendimento Agendar paciente" at bounding box center [277, 99] width 538 height 31
click at [514, 97] on button "Agendar paciente" at bounding box center [506, 99] width 68 height 16
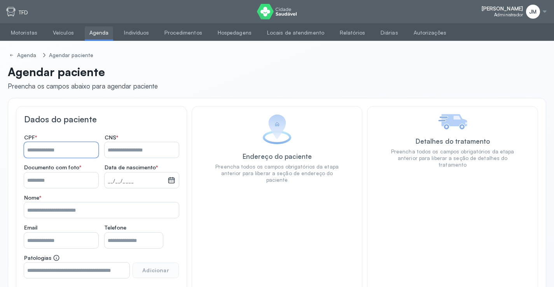
click at [35, 147] on input "Nome *" at bounding box center [61, 150] width 74 height 16
type input "*"
type input "**********"
type input "*********"
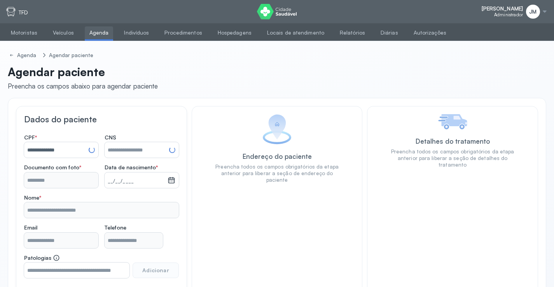
type input "**********"
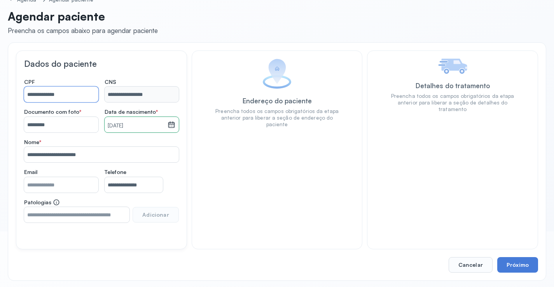
scroll to position [57, 0]
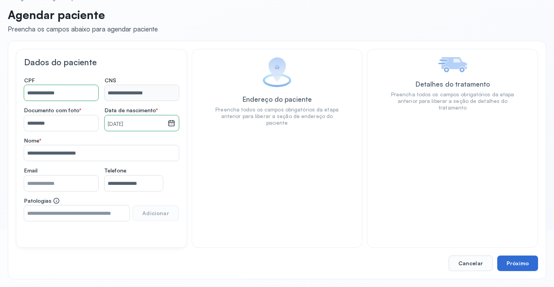
click at [533, 262] on button "Próximo" at bounding box center [517, 264] width 41 height 16
click at [532, 262] on button "Próximo" at bounding box center [517, 264] width 41 height 16
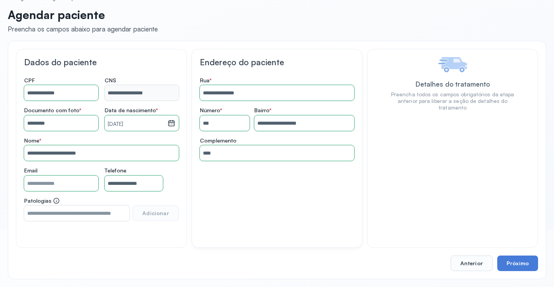
drag, startPoint x: 532, startPoint y: 262, endPoint x: 527, endPoint y: 260, distance: 5.2
click at [529, 261] on button "Próximo" at bounding box center [517, 264] width 41 height 16
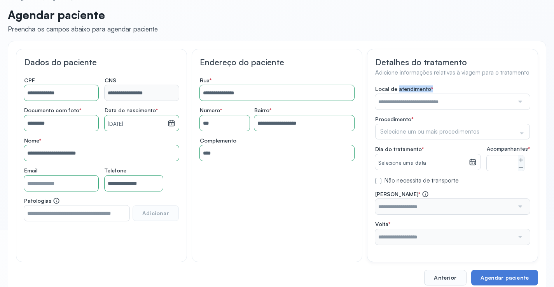
click at [398, 95] on div "Local de atendimento *" at bounding box center [452, 98] width 155 height 24
click at [396, 107] on input "text" at bounding box center [444, 102] width 139 height 16
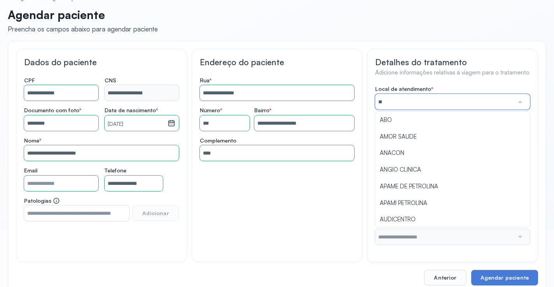
type input "***"
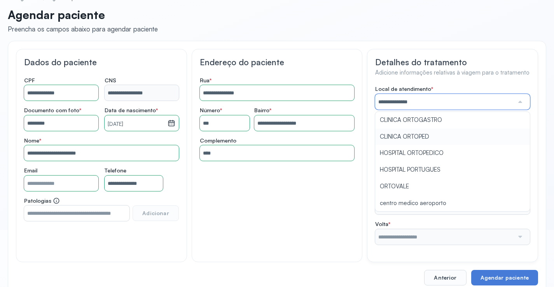
click at [419, 133] on div "**********" at bounding box center [452, 165] width 155 height 159
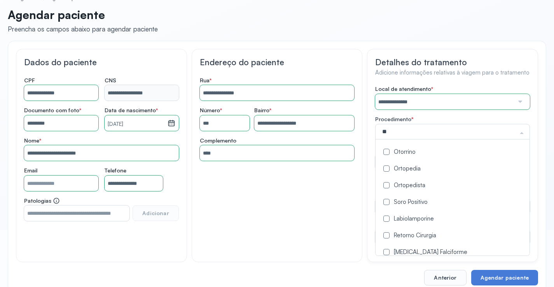
type input "***"
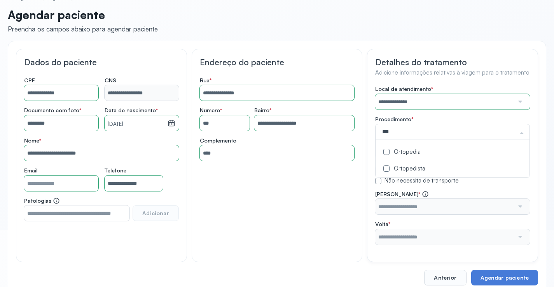
click at [402, 153] on div "Ortopedia" at bounding box center [452, 152] width 145 height 7
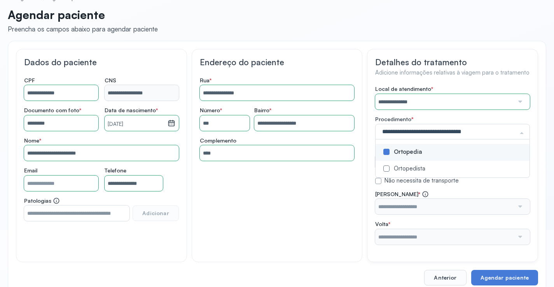
click at [369, 146] on div "**********" at bounding box center [452, 155] width 171 height 213
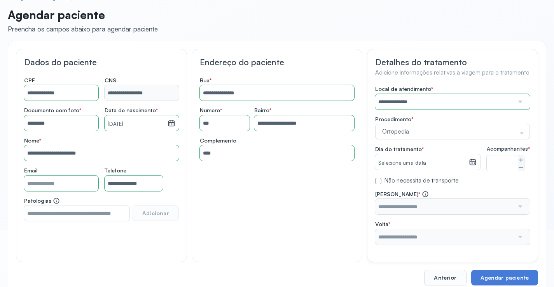
click at [394, 164] on small "Selecione uma data" at bounding box center [421, 163] width 87 height 8
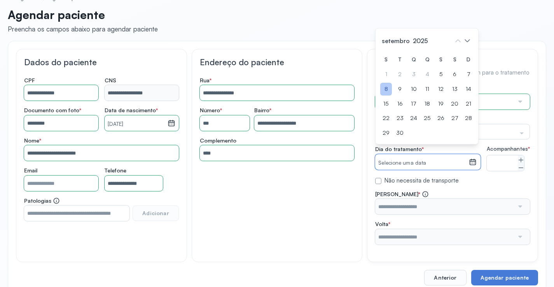
click at [387, 94] on div "8" at bounding box center [386, 89] width 12 height 13
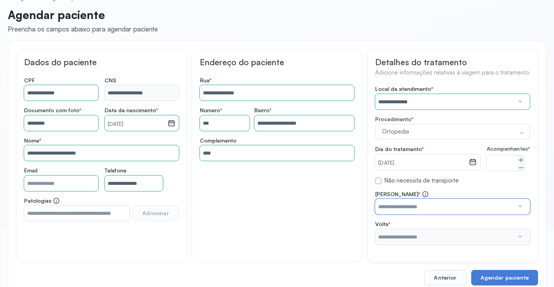
drag, startPoint x: 499, startPoint y: 217, endPoint x: 495, endPoint y: 215, distance: 4.1
click at [496, 215] on input "text" at bounding box center [444, 207] width 139 height 16
click at [454, 160] on div "**********" at bounding box center [452, 165] width 155 height 159
click at [463, 238] on input "text" at bounding box center [444, 237] width 139 height 16
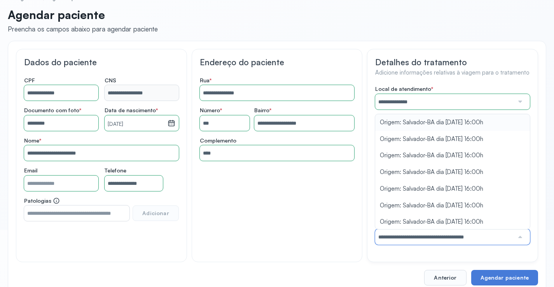
click at [438, 135] on div "**********" at bounding box center [452, 165] width 155 height 159
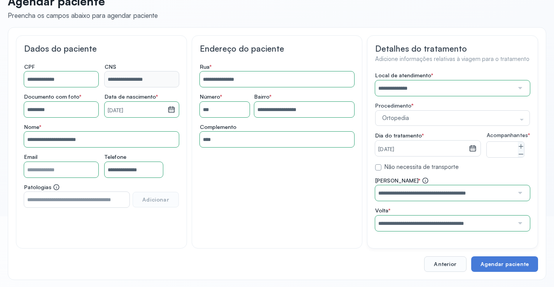
scroll to position [78, 0]
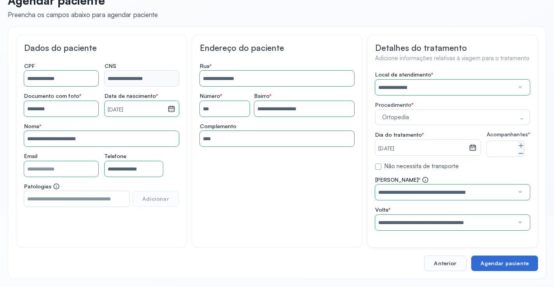
click at [507, 258] on button "Agendar paciente" at bounding box center [504, 264] width 67 height 16
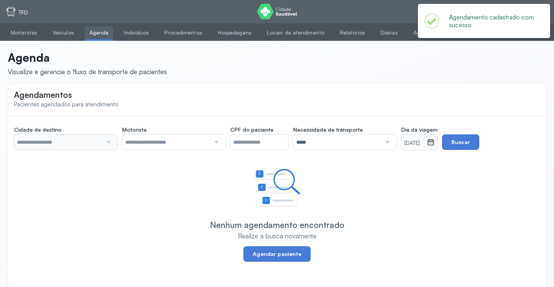
type input "********"
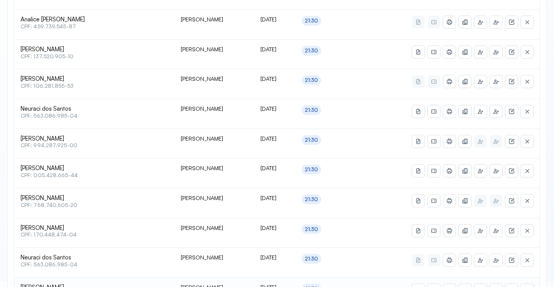
scroll to position [383, 0]
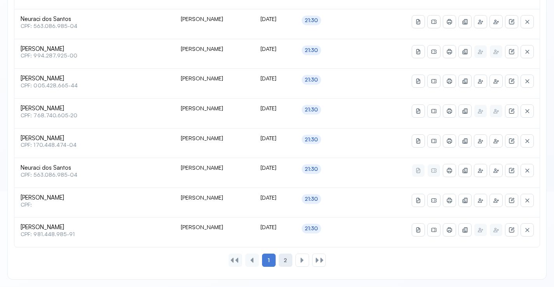
click at [287, 260] on div "2" at bounding box center [286, 260] width 14 height 13
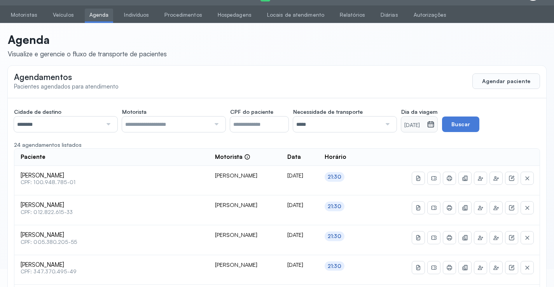
scroll to position [204, 0]
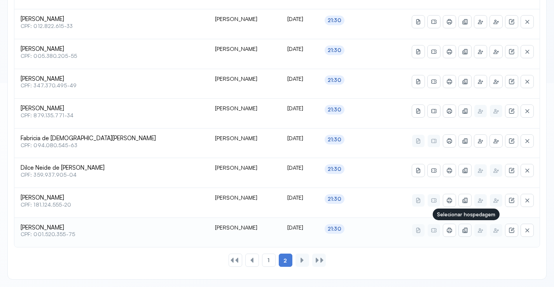
click at [468, 234] on button at bounding box center [465, 230] width 12 height 12
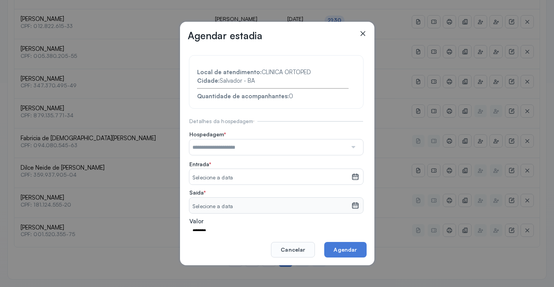
click at [233, 147] on input "text" at bounding box center [268, 148] width 158 height 16
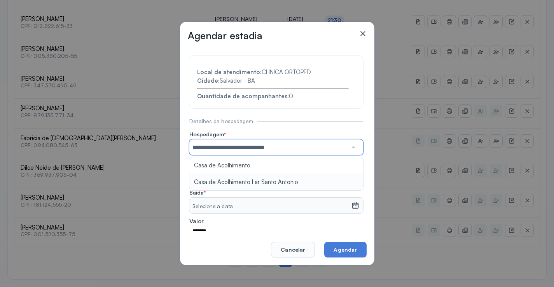
click at [255, 179] on section "**********" at bounding box center [276, 167] width 174 height 223
click at [254, 179] on small "Selecione a data" at bounding box center [269, 178] width 155 height 8
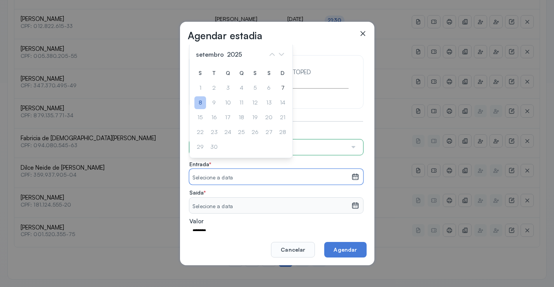
click at [201, 100] on div "8" at bounding box center [200, 102] width 12 height 13
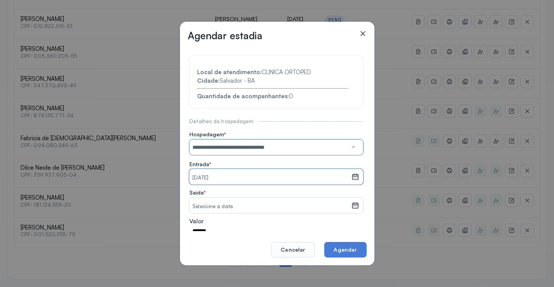
click at [225, 204] on small "Selecione a data" at bounding box center [269, 207] width 155 height 8
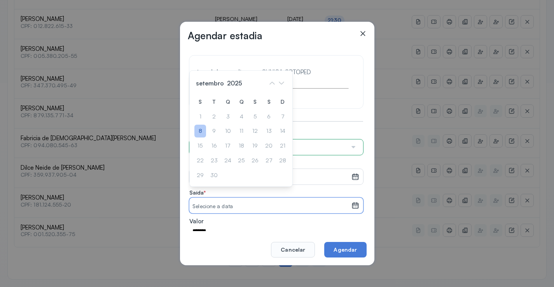
click at [197, 126] on div "8" at bounding box center [200, 131] width 12 height 13
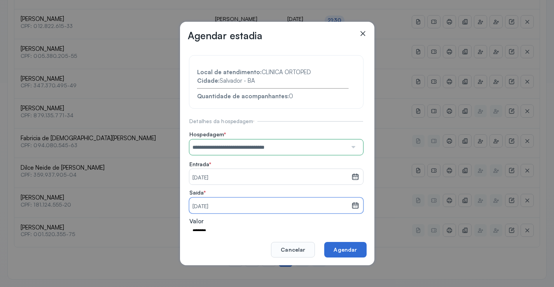
click at [336, 247] on button "Agendar" at bounding box center [345, 250] width 42 height 16
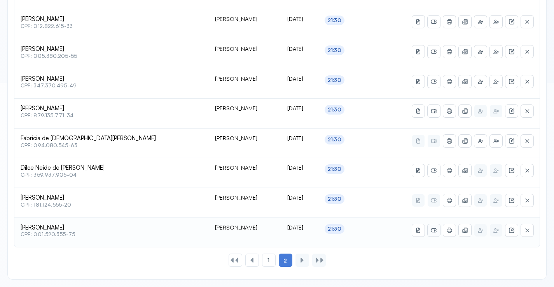
click at [432, 230] on icon at bounding box center [434, 230] width 6 height 6
click at [452, 227] on icon at bounding box center [449, 230] width 6 height 6
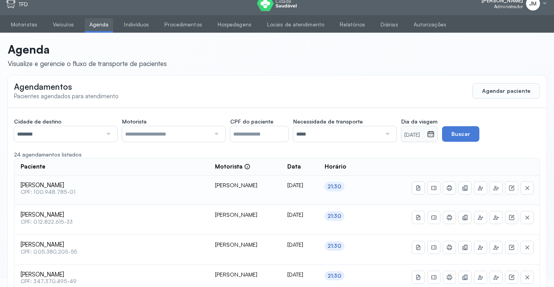
scroll to position [0, 0]
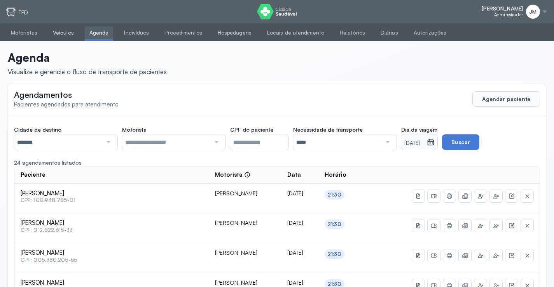
click at [56, 36] on link "Veículos" at bounding box center [63, 32] width 30 height 13
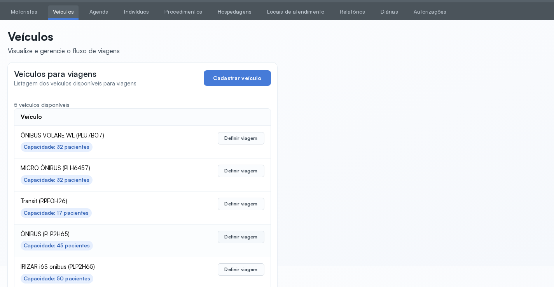
scroll to position [38, 0]
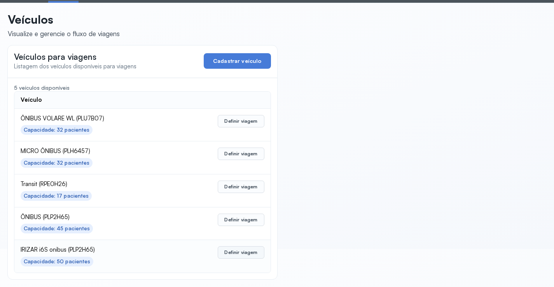
click at [253, 255] on button "Definir viagem" at bounding box center [241, 252] width 46 height 12
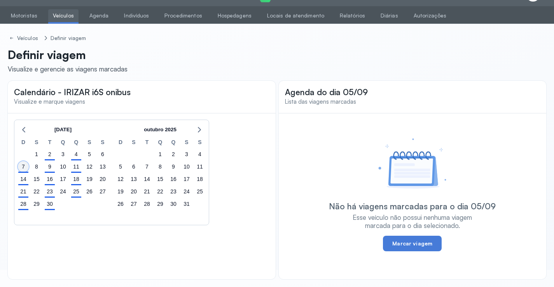
click at [25, 166] on div "7" at bounding box center [23, 166] width 11 height 11
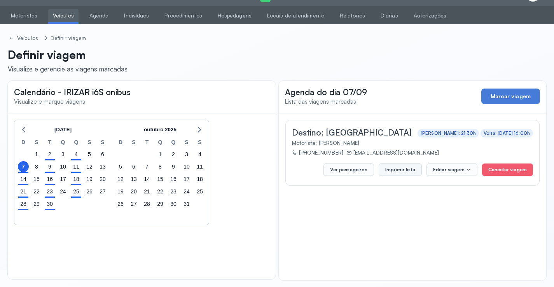
click at [390, 173] on button "Imprimir lista" at bounding box center [400, 170] width 43 height 12
click at [405, 166] on button "Imprimir lista" at bounding box center [400, 170] width 43 height 12
click at [69, 10] on link "Veículos" at bounding box center [63, 15] width 30 height 13
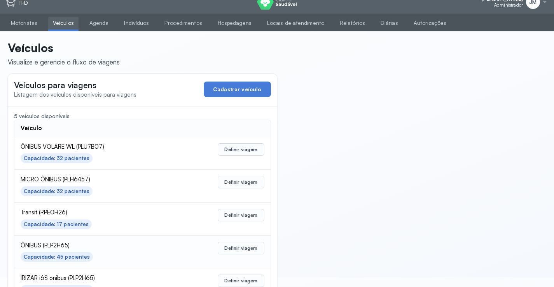
scroll to position [38, 0]
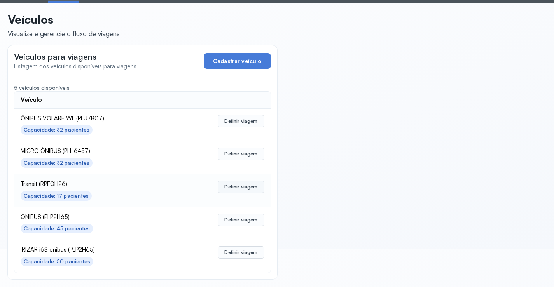
click at [229, 189] on button "Definir viagem" at bounding box center [241, 187] width 46 height 12
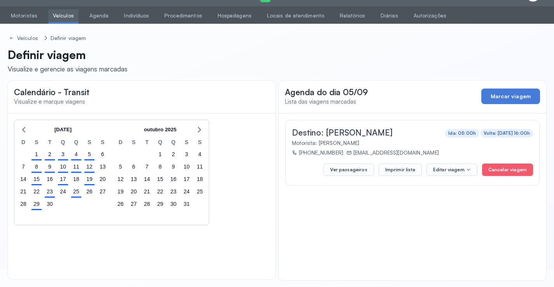
scroll to position [18, 0]
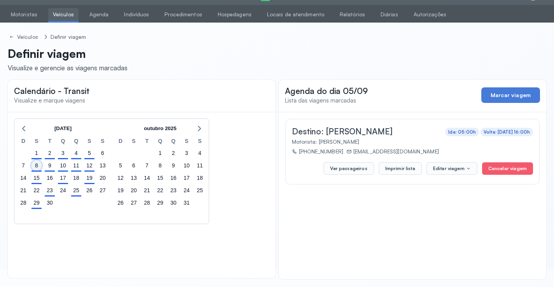
click at [38, 164] on div "8" at bounding box center [36, 165] width 11 height 11
click at [396, 167] on button "Imprimir lista" at bounding box center [400, 168] width 43 height 12
click at [54, 10] on link "Veículos" at bounding box center [63, 14] width 30 height 13
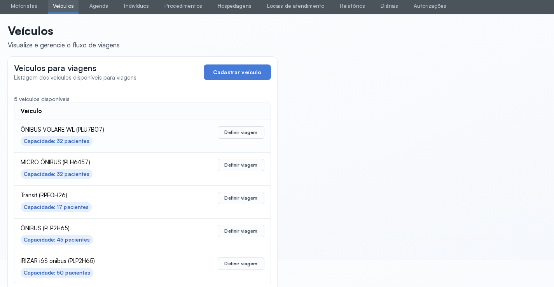
scroll to position [38, 0]
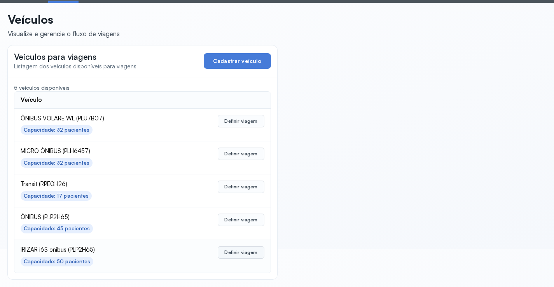
click at [233, 252] on button "Definir viagem" at bounding box center [241, 252] width 46 height 12
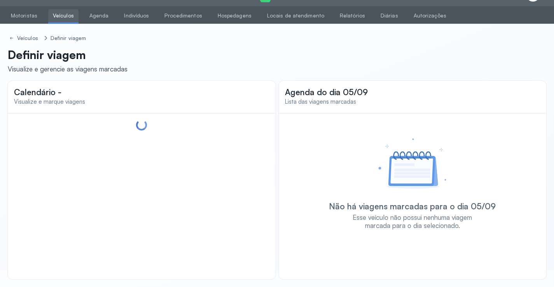
scroll to position [17, 0]
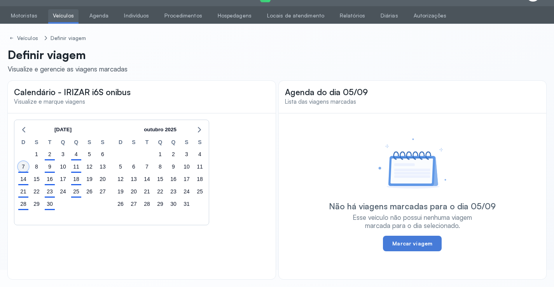
click at [23, 166] on div "7" at bounding box center [23, 166] width 11 height 11
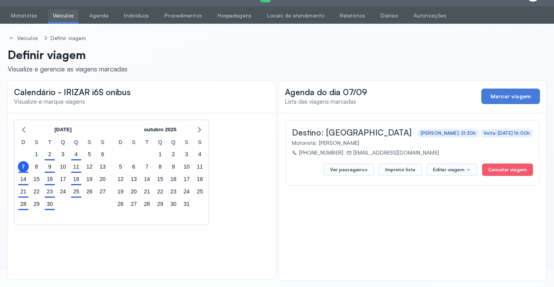
click at [386, 163] on div "Ver passageiros Imprimir lista Editar viagem Cancelar viagem" at bounding box center [426, 167] width 214 height 17
click at [392, 170] on button "Imprimir lista" at bounding box center [400, 170] width 43 height 12
click at [38, 167] on div "8" at bounding box center [36, 166] width 11 height 11
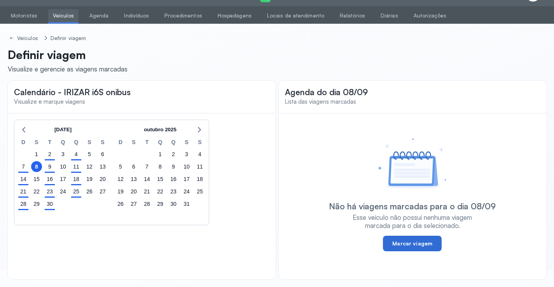
click at [412, 239] on button "Marcar viagem" at bounding box center [412, 244] width 59 height 16
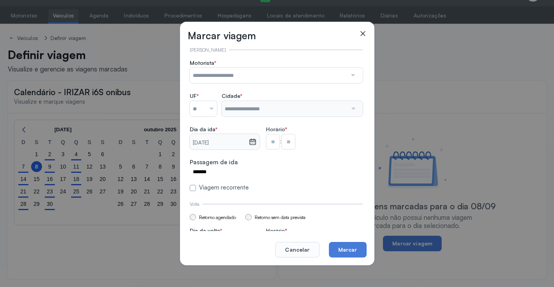
click at [363, 33] on icon at bounding box center [363, 34] width 8 height 8
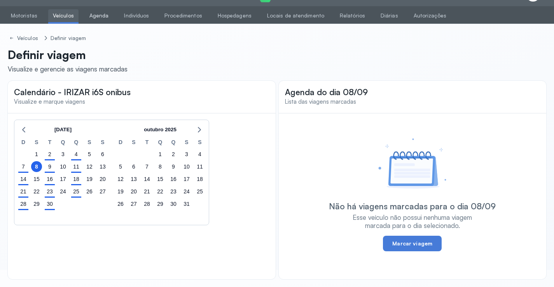
click at [99, 16] on link "Agenda" at bounding box center [99, 15] width 29 height 13
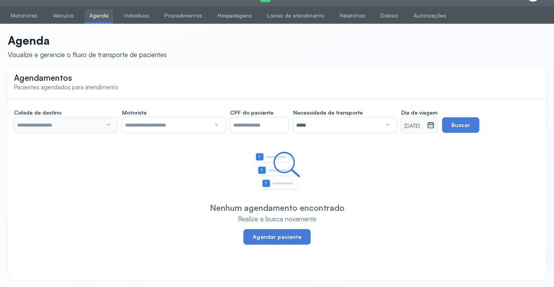
type input "********"
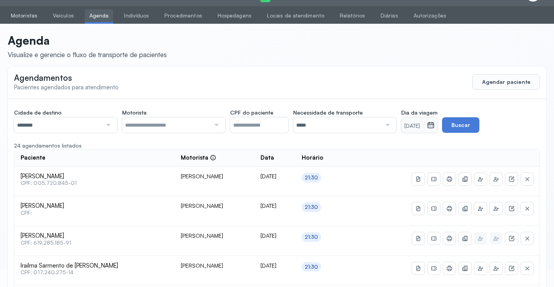
click at [31, 14] on link "Motoristas" at bounding box center [24, 15] width 36 height 13
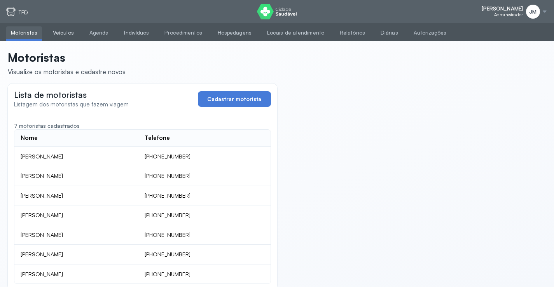
click at [62, 32] on link "Veículos" at bounding box center [63, 32] width 30 height 13
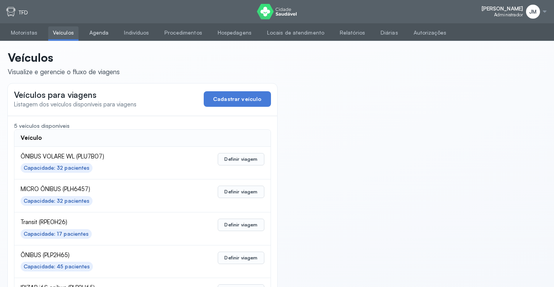
click at [96, 34] on link "Agenda" at bounding box center [99, 32] width 29 height 13
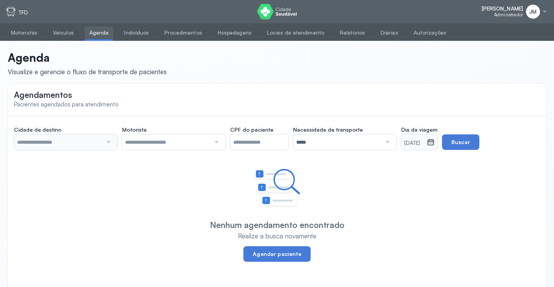
type input "********"
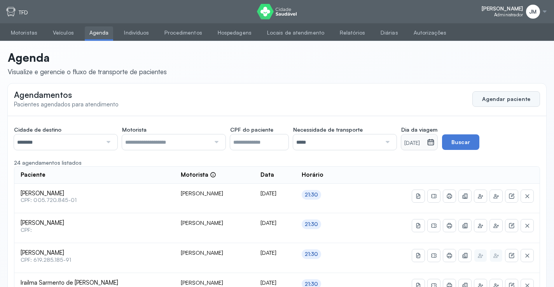
click at [511, 94] on button "Agendar paciente" at bounding box center [506, 99] width 68 height 16
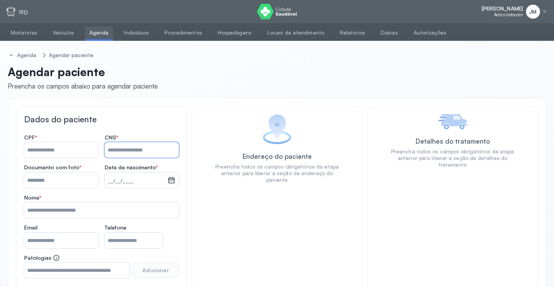
drag, startPoint x: 145, startPoint y: 147, endPoint x: 138, endPoint y: 142, distance: 7.8
click at [143, 147] on input "Nome *" at bounding box center [142, 150] width 74 height 16
type input "**********"
type input "*******"
type input "**********"
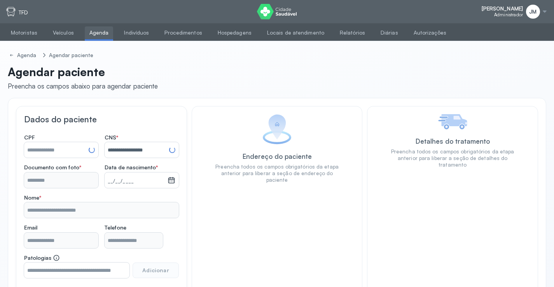
type input "**********"
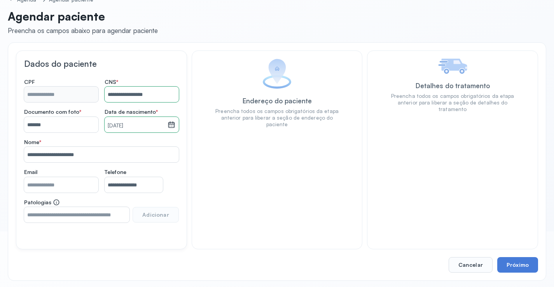
scroll to position [57, 0]
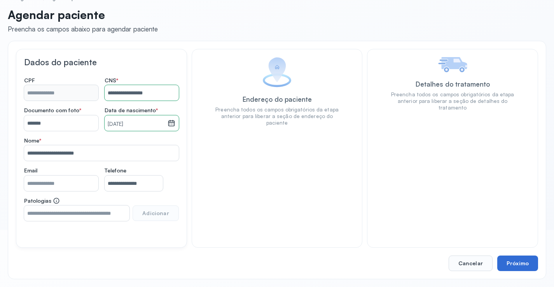
click at [526, 266] on button "Próximo" at bounding box center [517, 264] width 41 height 16
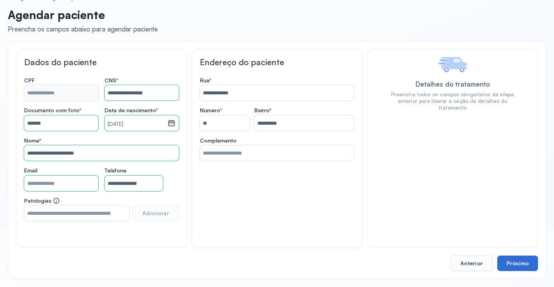
click at [520, 261] on button "Próximo" at bounding box center [517, 264] width 41 height 16
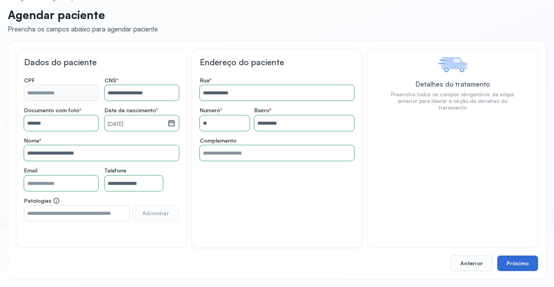
click at [520, 257] on button "Próximo" at bounding box center [517, 264] width 41 height 16
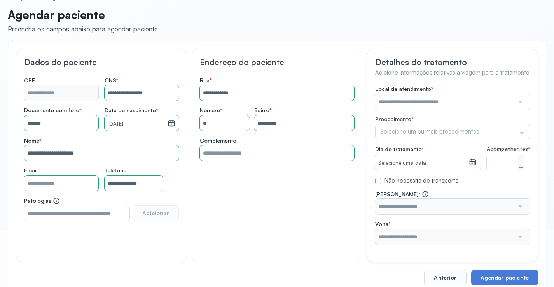
click at [387, 102] on input "text" at bounding box center [444, 102] width 139 height 16
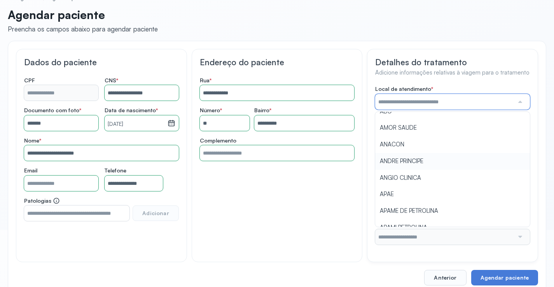
scroll to position [39, 0]
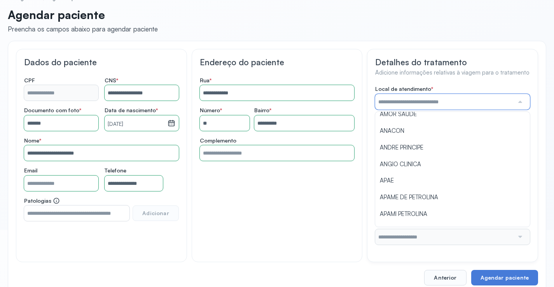
click at [430, 103] on input "text" at bounding box center [444, 102] width 139 height 16
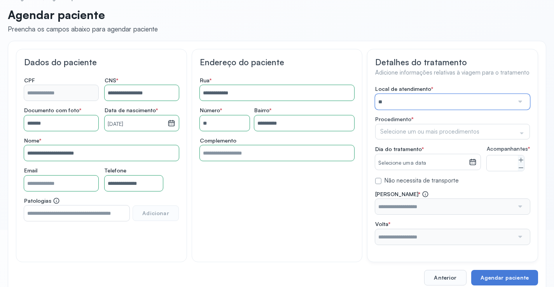
type input "*"
click at [435, 100] on input "******" at bounding box center [444, 102] width 139 height 16
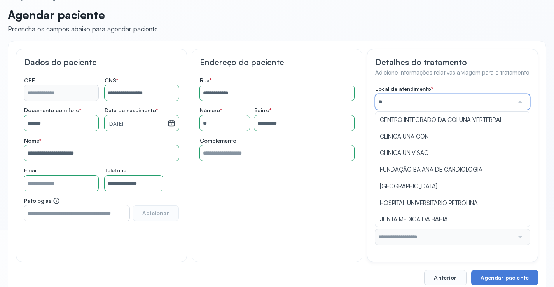
type input "*"
type input "**"
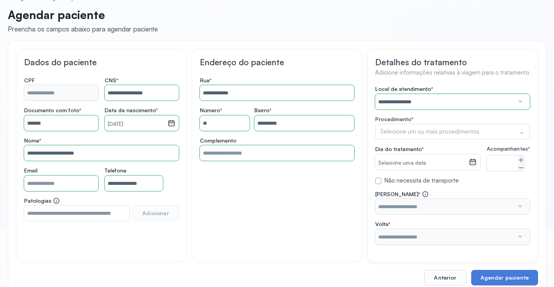
click at [423, 167] on div "**********" at bounding box center [452, 165] width 155 height 159
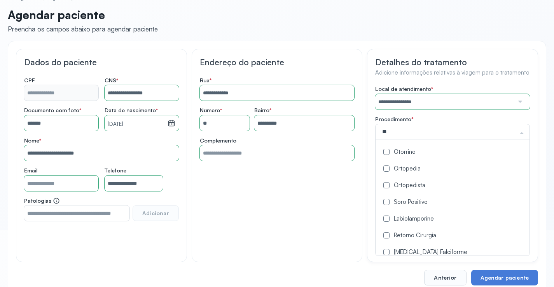
type input "***"
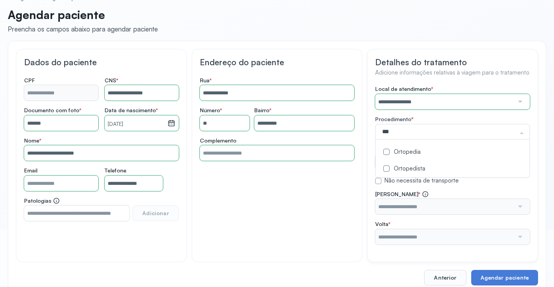
drag, startPoint x: 406, startPoint y: 150, endPoint x: 398, endPoint y: 152, distance: 8.7
click at [402, 150] on div "Ortopedia" at bounding box center [452, 152] width 145 height 7
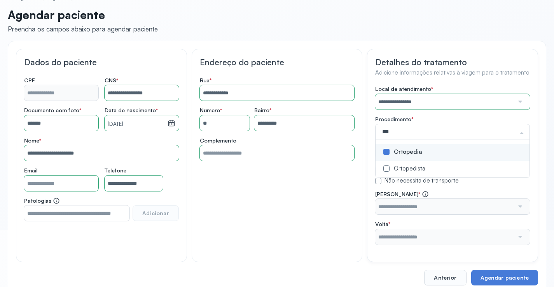
click at [398, 152] on div "Ortopedia" at bounding box center [452, 152] width 145 height 7
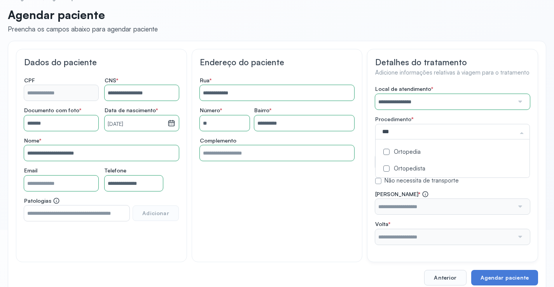
click at [398, 152] on div "Ortopedia" at bounding box center [452, 152] width 145 height 7
click at [346, 177] on div "**********" at bounding box center [277, 155] width 171 height 213
click at [475, 163] on icon at bounding box center [473, 162] width 8 height 8
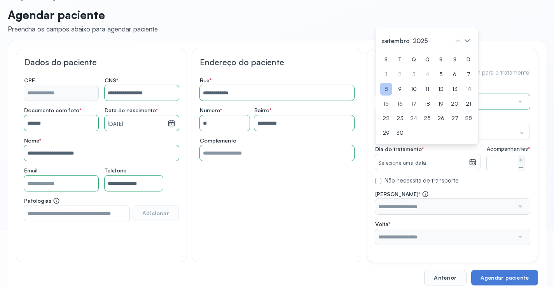
click at [387, 95] on div "8" at bounding box center [386, 89] width 12 height 13
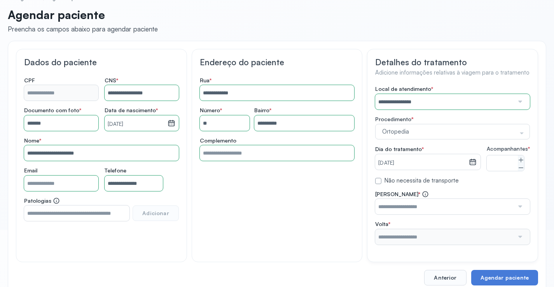
click at [470, 215] on input "text" at bounding box center [444, 207] width 139 height 16
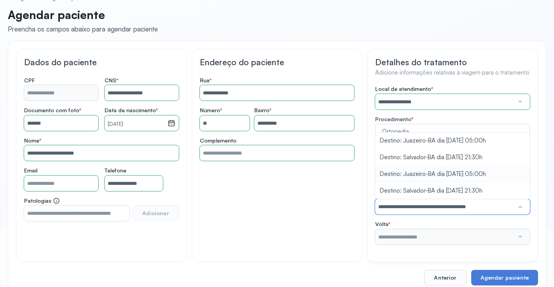
click at [443, 180] on div "**********" at bounding box center [452, 165] width 155 height 159
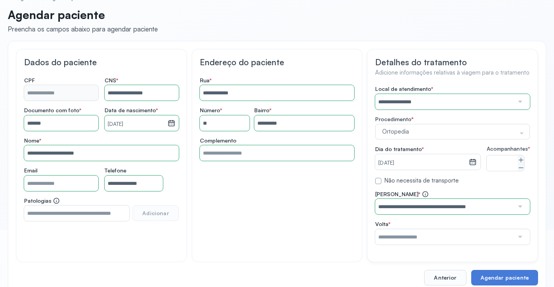
click at [437, 245] on input "text" at bounding box center [444, 237] width 139 height 16
click at [440, 131] on div "**********" at bounding box center [452, 165] width 155 height 159
click at [430, 102] on input "**********" at bounding box center [444, 102] width 139 height 16
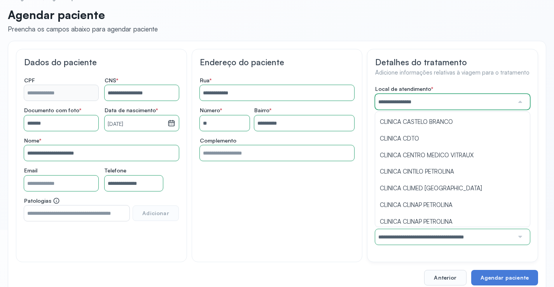
scroll to position [933, 0]
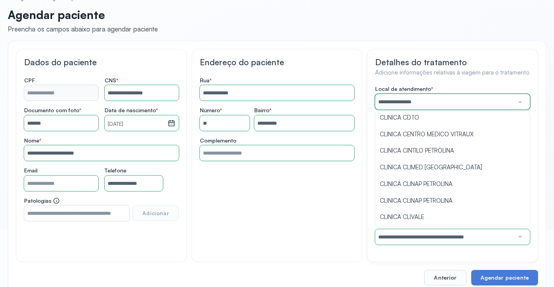
click at [345, 49] on div "**********" at bounding box center [277, 167] width 538 height 253
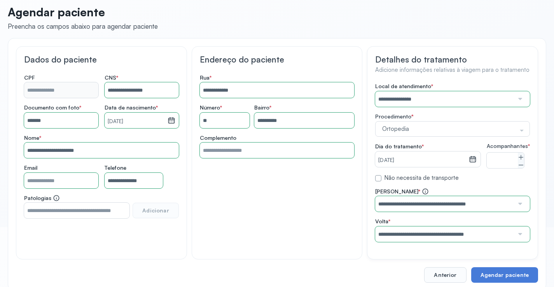
scroll to position [78, 0]
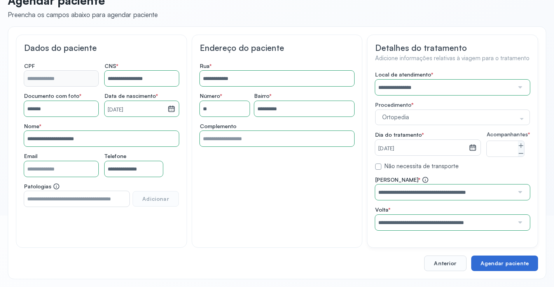
click at [502, 263] on button "Agendar paciente" at bounding box center [504, 264] width 67 height 16
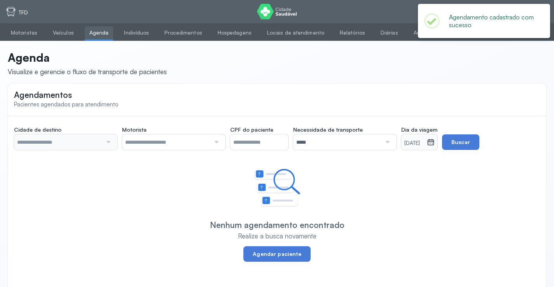
type input "********"
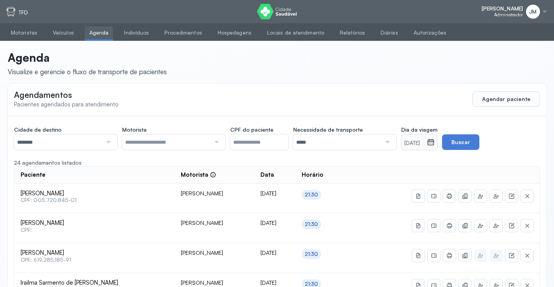
click at [104, 136] on div at bounding box center [107, 142] width 10 height 16
drag, startPoint x: 35, startPoint y: 179, endPoint x: 71, endPoint y: 185, distance: 36.4
click at [435, 143] on icon at bounding box center [431, 142] width 8 height 8
click at [435, 145] on icon at bounding box center [431, 142] width 8 height 8
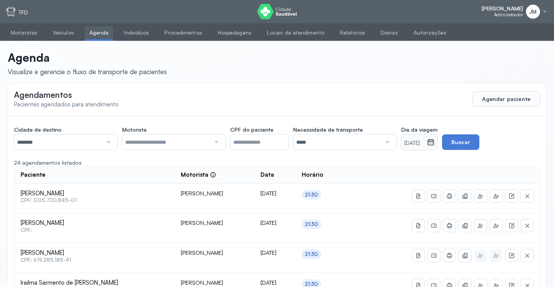
drag, startPoint x: 417, startPoint y: 155, endPoint x: 380, endPoint y: 156, distance: 37.3
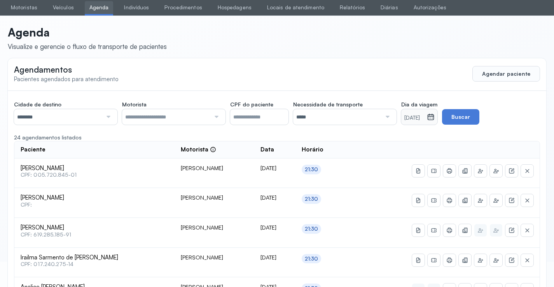
scroll to position [39, 0]
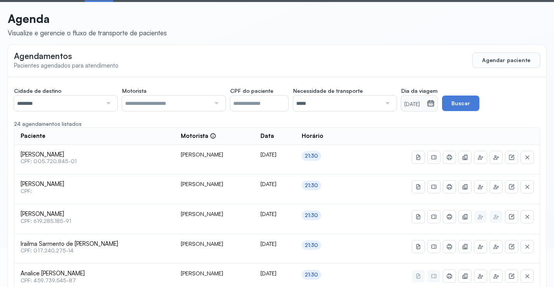
click at [416, 104] on small "[DATE]" at bounding box center [413, 105] width 19 height 8
click at [535, 97] on div "Cidade de destino ******** Todas as cidades [GEOGRAPHIC_DATA] Salvador Motorist…" at bounding box center [277, 98] width 526 height 28
click at [150, 105] on input "text" at bounding box center [166, 104] width 88 height 16
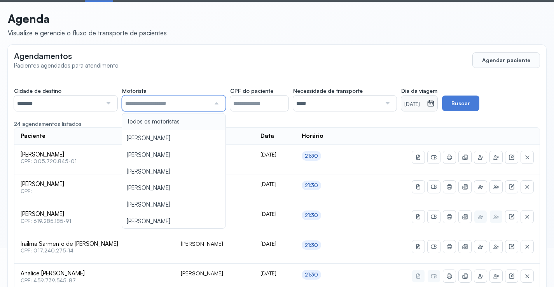
click at [140, 70] on div "Agendamentos Pacientes agendados para atendimento Agendar paciente" at bounding box center [277, 60] width 538 height 31
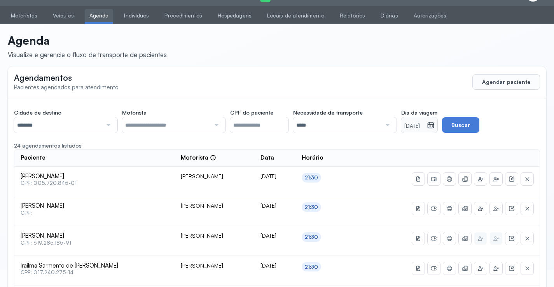
scroll to position [0, 0]
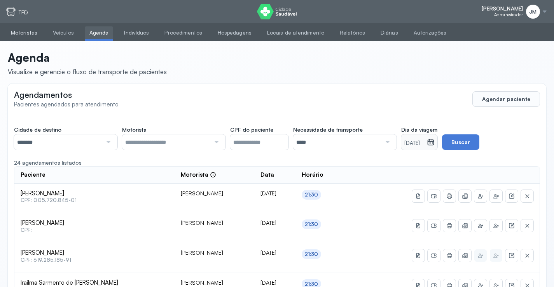
click at [31, 31] on link "Motoristas" at bounding box center [24, 32] width 36 height 13
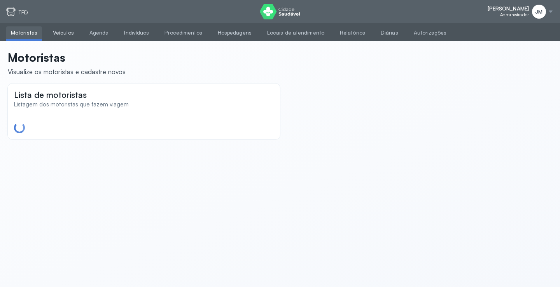
click at [57, 32] on link "Veículos" at bounding box center [63, 32] width 30 height 13
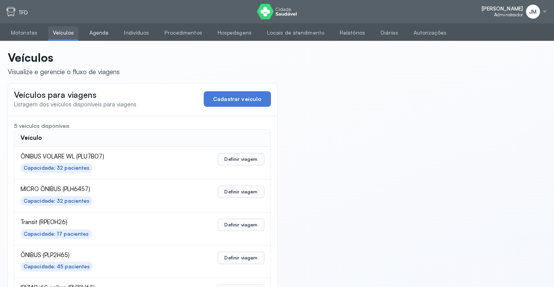
click at [101, 32] on link "Agenda" at bounding box center [99, 32] width 29 height 13
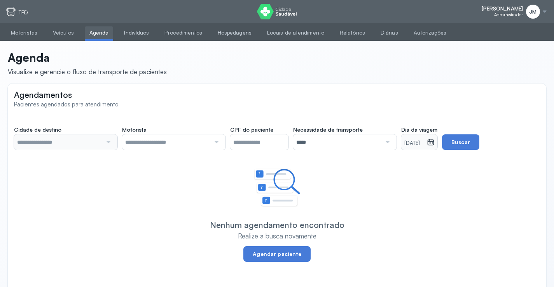
type input "********"
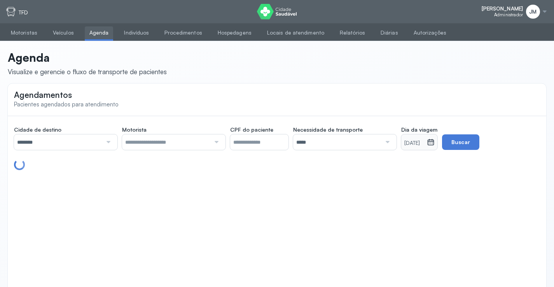
click at [435, 143] on icon at bounding box center [431, 142] width 8 height 8
click at [433, 143] on icon at bounding box center [431, 143] width 4 height 2
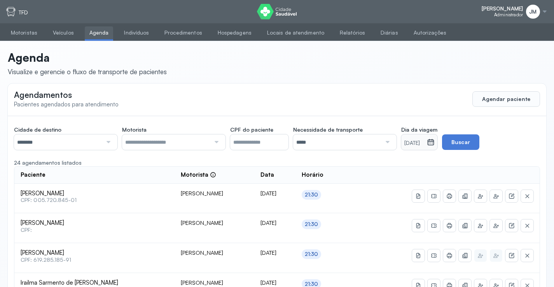
click at [435, 145] on icon at bounding box center [431, 142] width 8 height 8
click at [91, 142] on input "********" at bounding box center [58, 142] width 88 height 16
click at [154, 141] on input "text" at bounding box center [166, 142] width 88 height 16
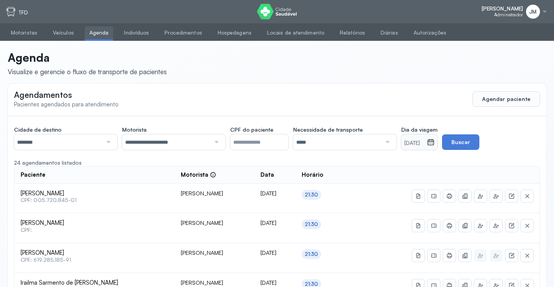
click at [435, 145] on icon at bounding box center [431, 142] width 8 height 8
click at [415, 97] on div "Agendamentos Pacientes agendados para atendimento Agendar paciente" at bounding box center [277, 99] width 538 height 31
drag, startPoint x: 415, startPoint y: 97, endPoint x: 421, endPoint y: 103, distance: 8.2
click at [418, 100] on div "Agendamentos Pacientes agendados para atendimento Agendar paciente" at bounding box center [277, 99] width 538 height 31
drag, startPoint x: 433, startPoint y: 105, endPoint x: 456, endPoint y: 77, distance: 36.4
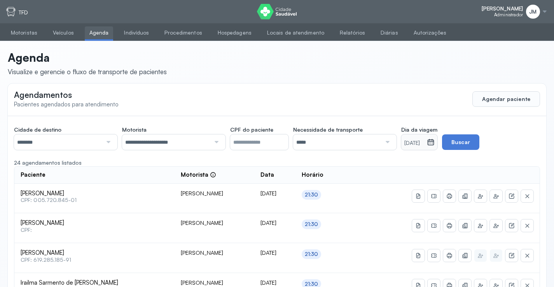
click at [442, 73] on header "Agenda Visualize e gerencie o fluxo de transporte de pacientes" at bounding box center [277, 64] width 538 height 26
click at [56, 31] on link "Veículos" at bounding box center [63, 32] width 30 height 13
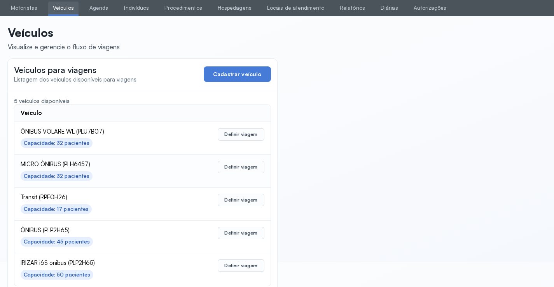
scroll to position [38, 0]
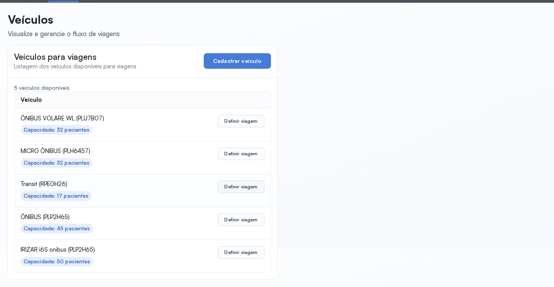
click at [249, 186] on button "Definir viagem" at bounding box center [241, 187] width 46 height 12
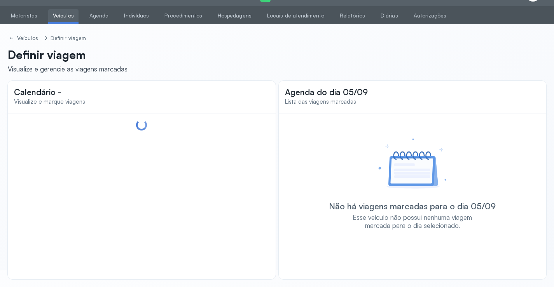
scroll to position [18, 0]
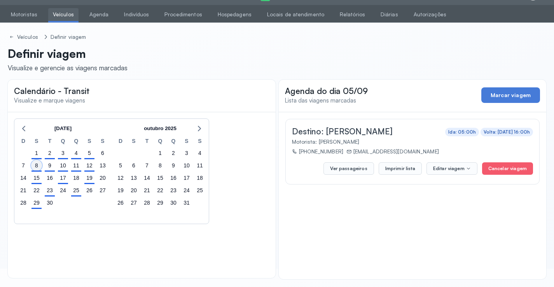
click at [37, 168] on div "8" at bounding box center [36, 165] width 11 height 11
click at [405, 167] on button "Imprimir lista" at bounding box center [400, 168] width 43 height 12
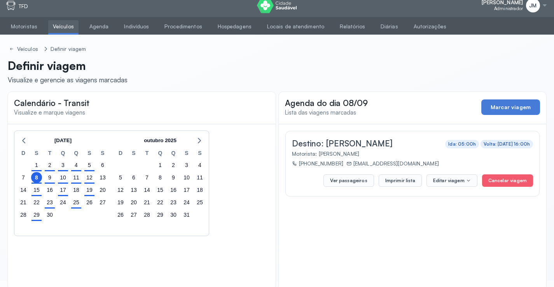
scroll to position [0, 0]
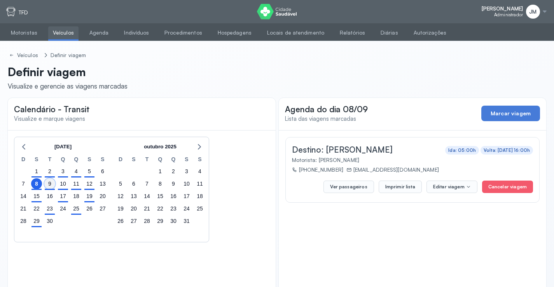
click at [49, 183] on div "9" at bounding box center [49, 183] width 11 height 11
click at [497, 114] on button "Marcar viagem" at bounding box center [510, 114] width 59 height 16
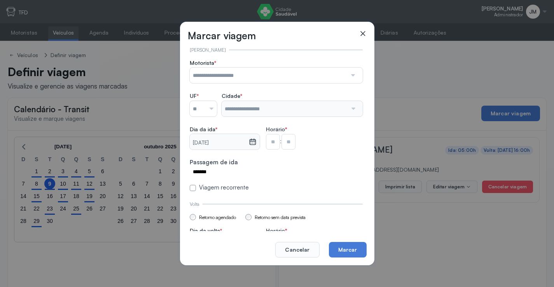
click at [362, 34] on icon at bounding box center [362, 33] width 5 height 5
